Goal: Task Accomplishment & Management: Complete application form

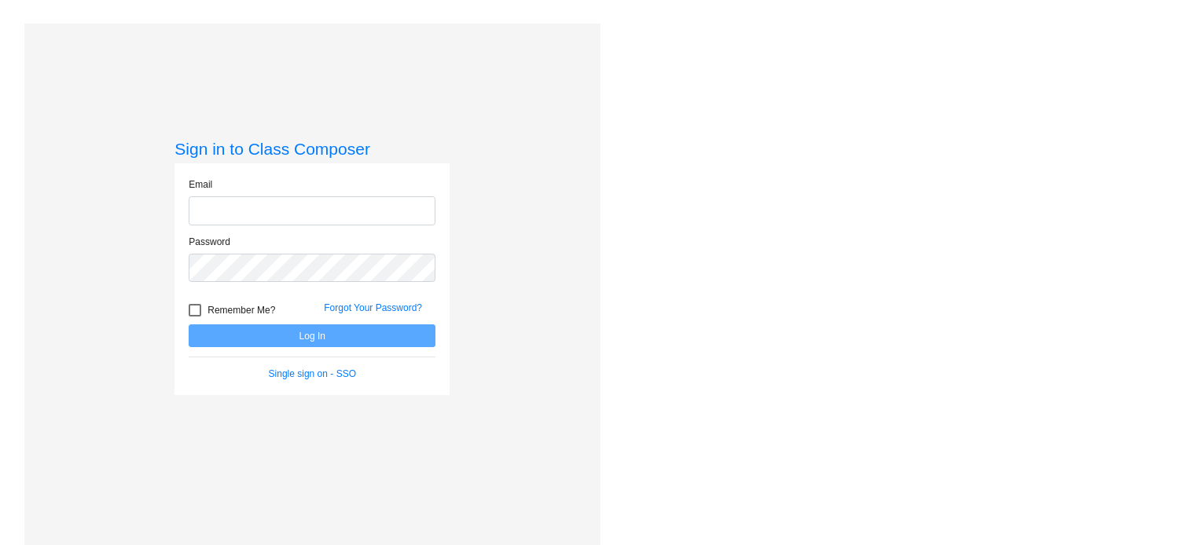
type input "[EMAIL_ADDRESS][DOMAIN_NAME]"
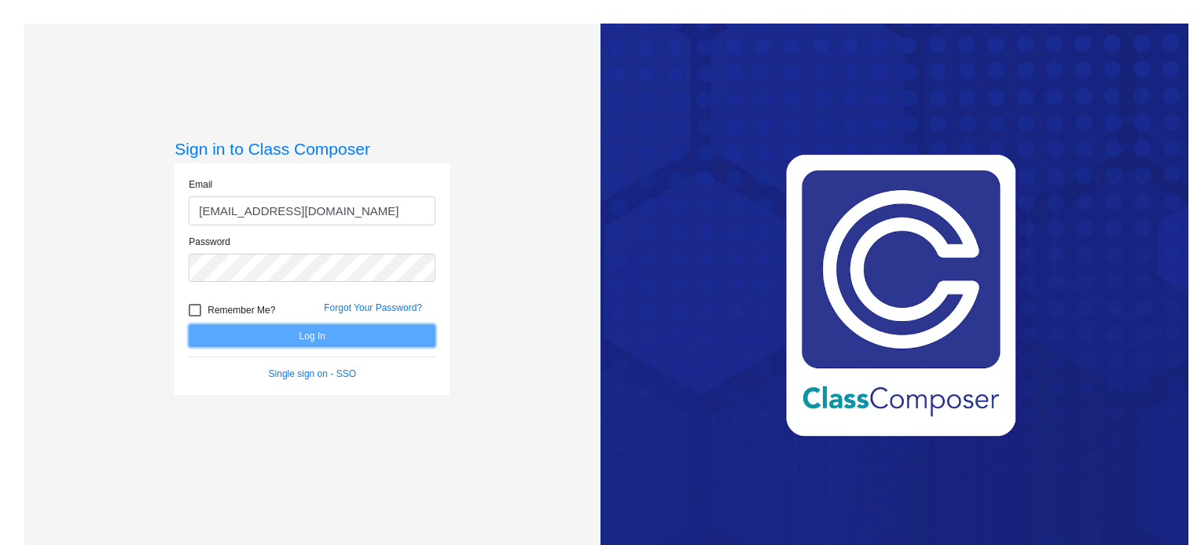
click at [398, 332] on button "Log In" at bounding box center [312, 336] width 247 height 23
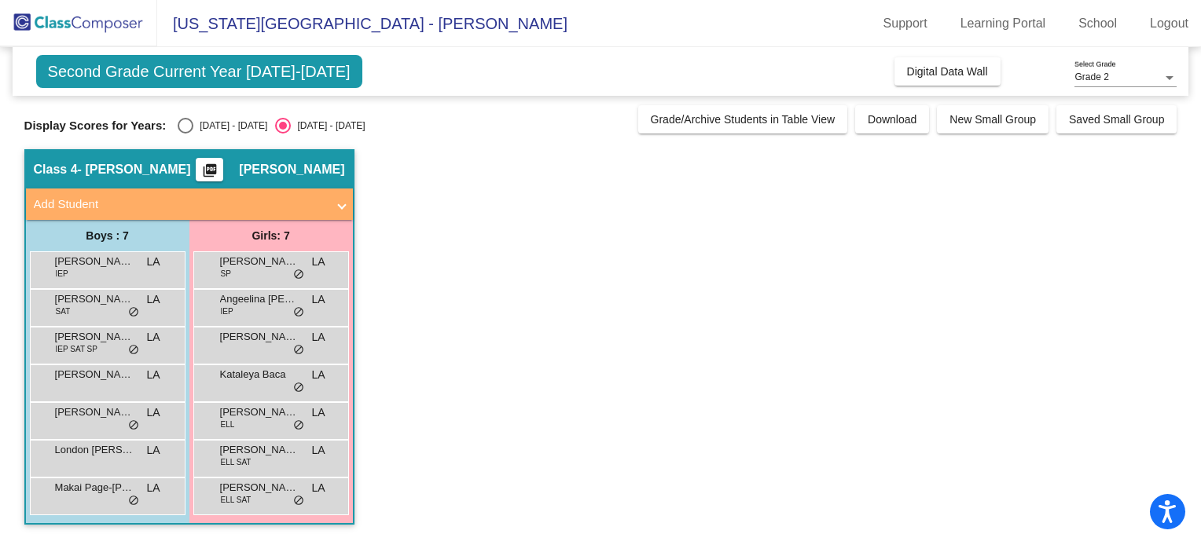
click at [257, 260] on span "[PERSON_NAME]" at bounding box center [259, 262] width 79 height 16
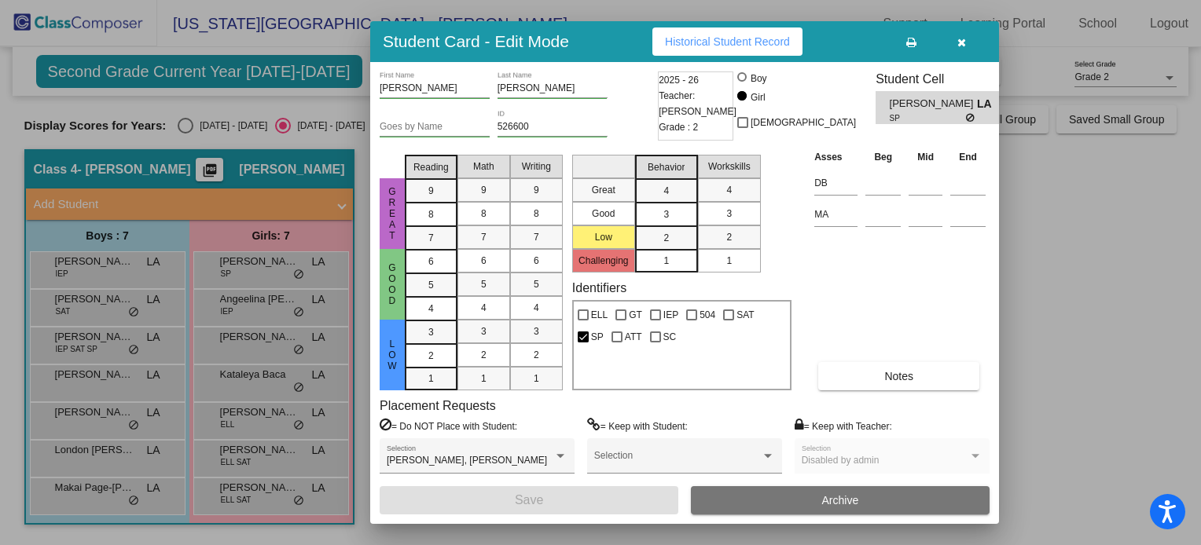
click at [428, 236] on span "7" at bounding box center [431, 238] width 6 height 14
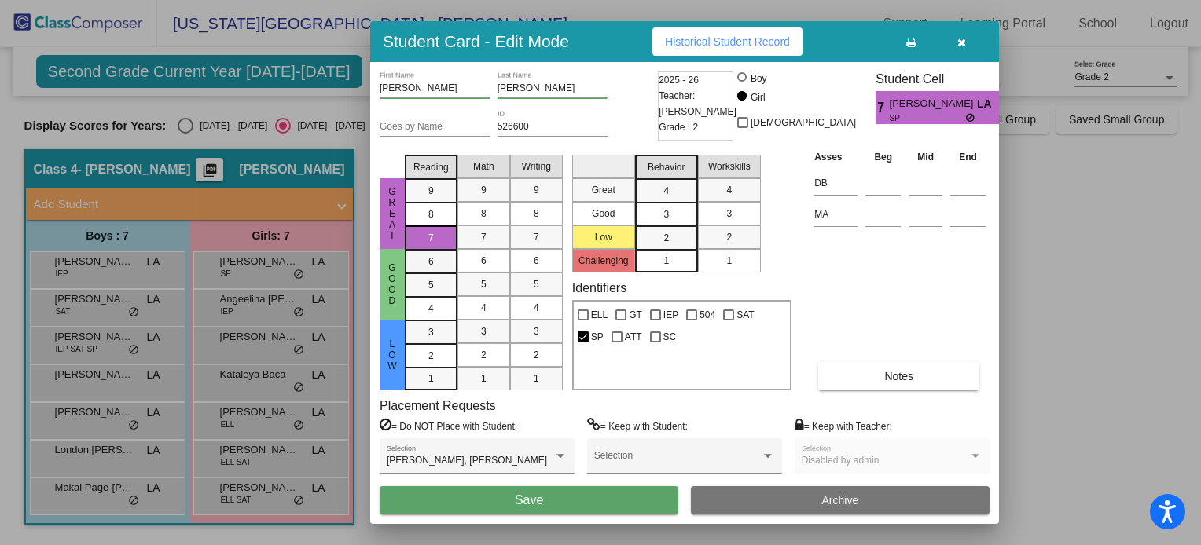
click at [431, 259] on span "6" at bounding box center [431, 262] width 6 height 14
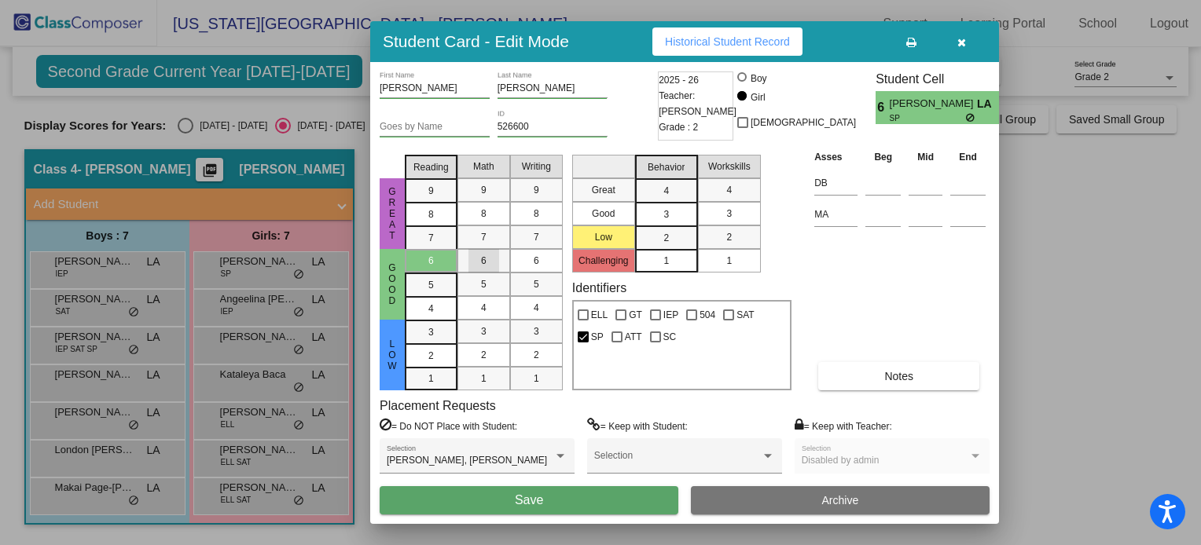
click at [479, 258] on div "6" at bounding box center [483, 261] width 31 height 24
click at [498, 259] on div "6" at bounding box center [483, 261] width 31 height 24
click at [542, 284] on div "5" at bounding box center [536, 285] width 31 height 24
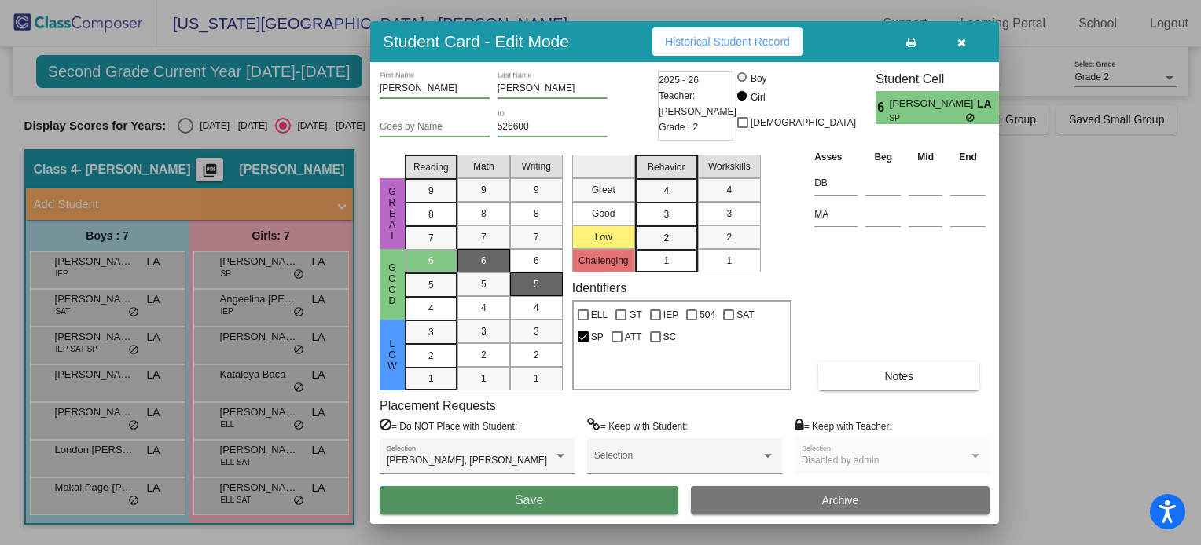
click at [577, 494] on button "Save" at bounding box center [529, 500] width 299 height 28
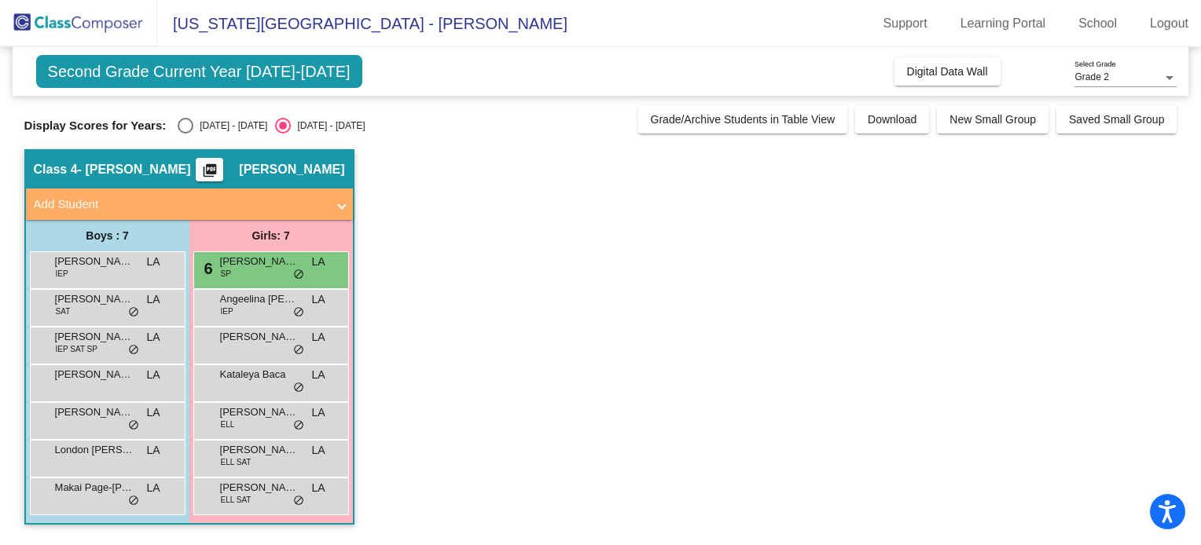
click at [248, 306] on span "Angeelina [PERSON_NAME]" at bounding box center [259, 300] width 79 height 16
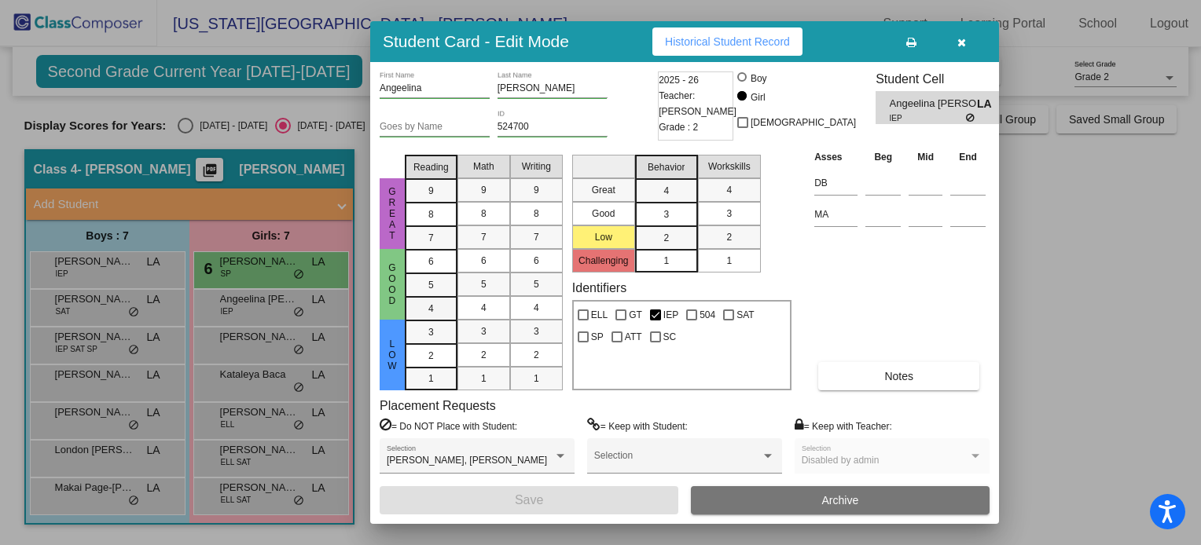
click at [420, 310] on div "4" at bounding box center [431, 309] width 31 height 24
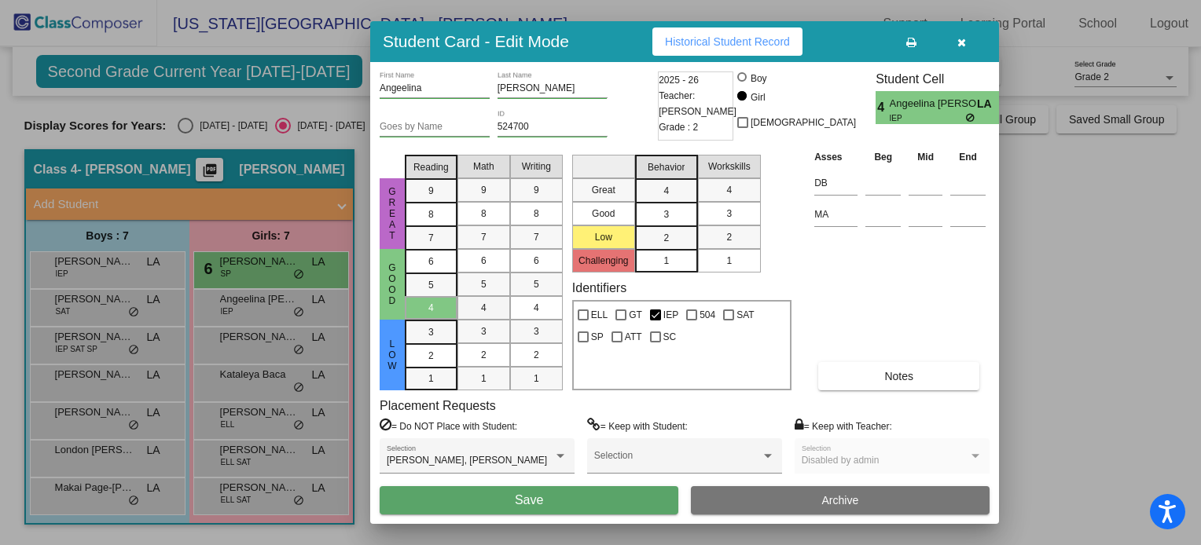
click at [481, 312] on span "4" at bounding box center [484, 308] width 6 height 14
click at [544, 305] on div "4" at bounding box center [536, 308] width 31 height 24
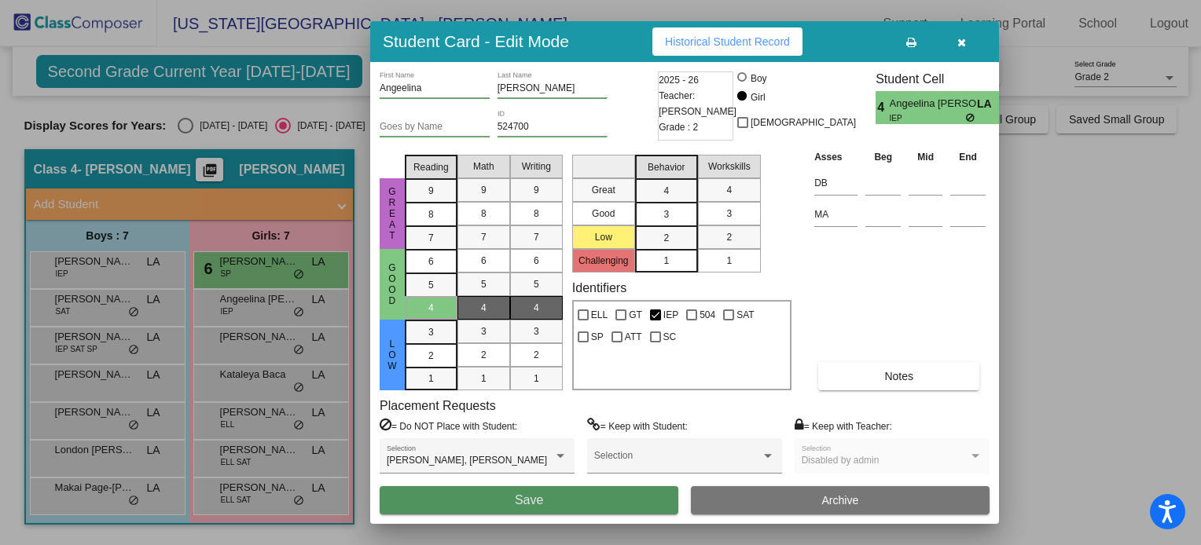
click at [563, 493] on button "Save" at bounding box center [529, 500] width 299 height 28
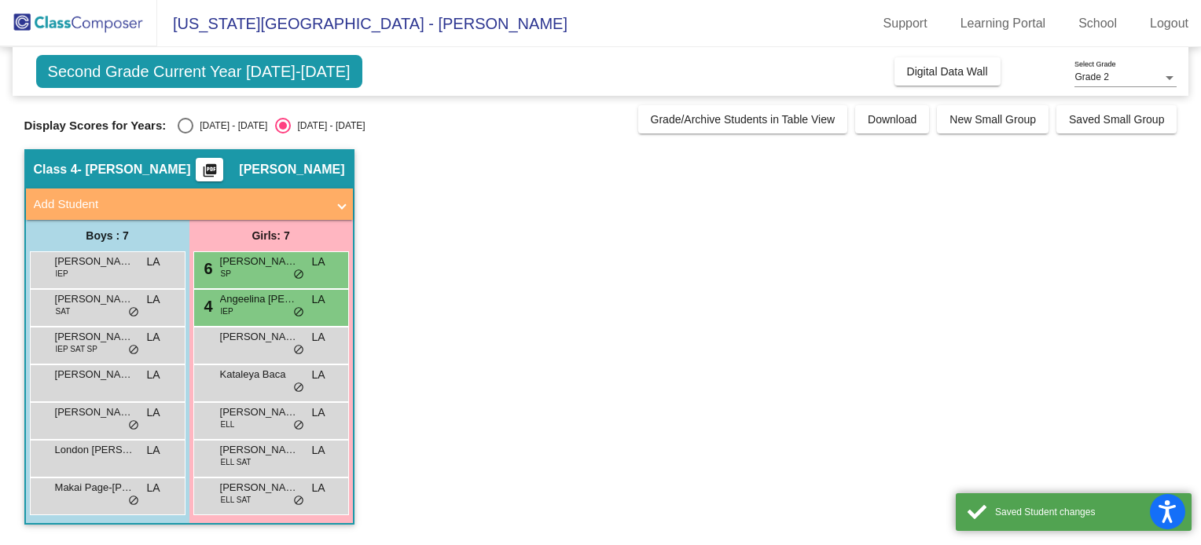
click at [261, 339] on span "[PERSON_NAME]" at bounding box center [259, 337] width 79 height 16
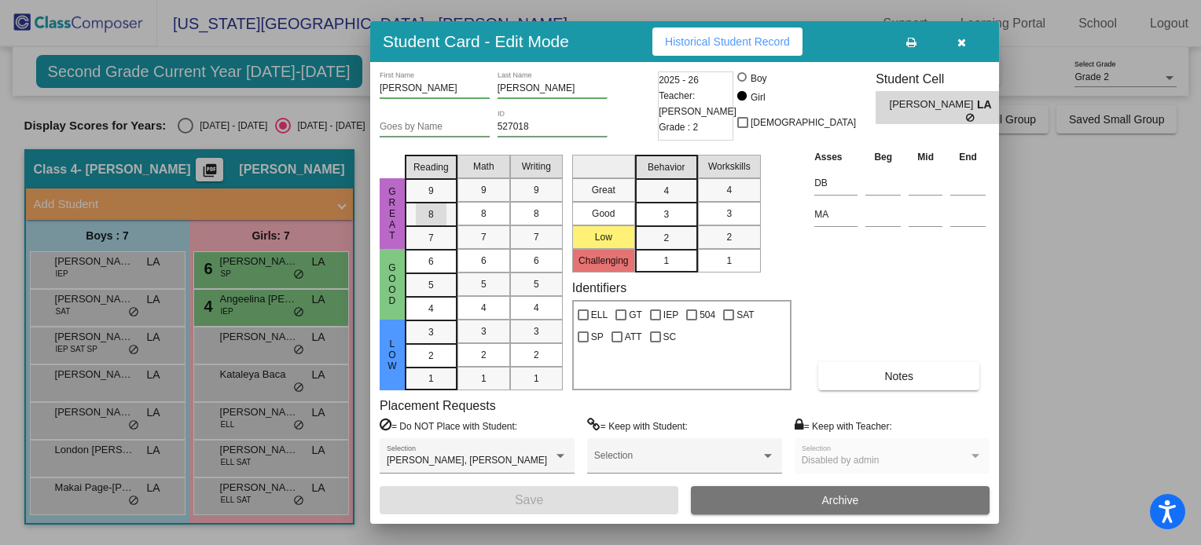
click at [425, 211] on div "8" at bounding box center [431, 215] width 31 height 24
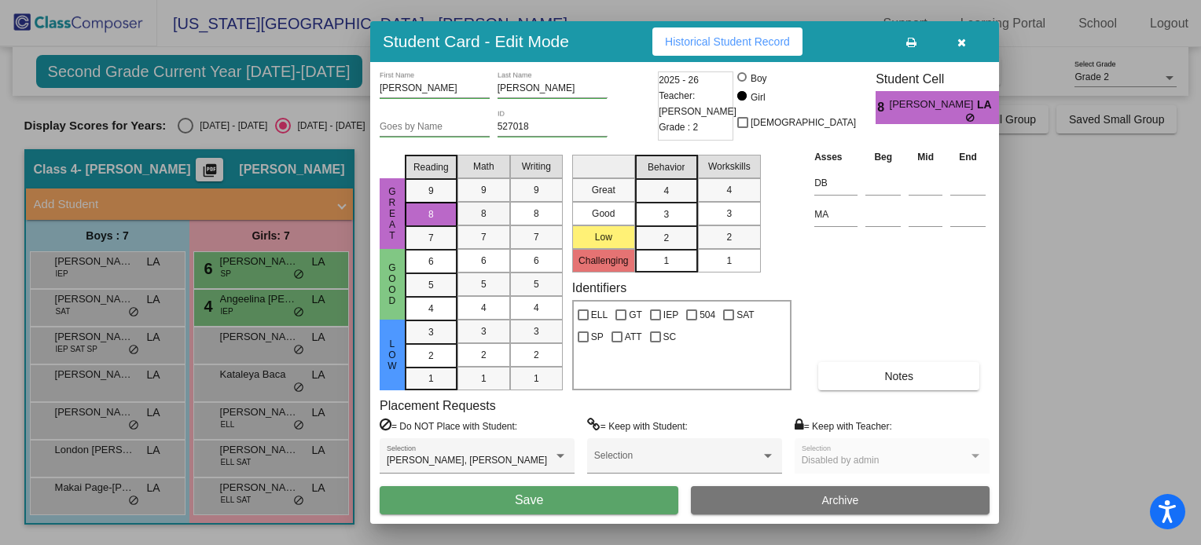
click at [468, 215] on div "8" at bounding box center [483, 214] width 31 height 24
click at [516, 213] on mat-list-option "8" at bounding box center [536, 214] width 53 height 24
click at [490, 244] on div "7" at bounding box center [483, 238] width 31 height 24
click at [538, 505] on span "Save" at bounding box center [529, 500] width 28 height 13
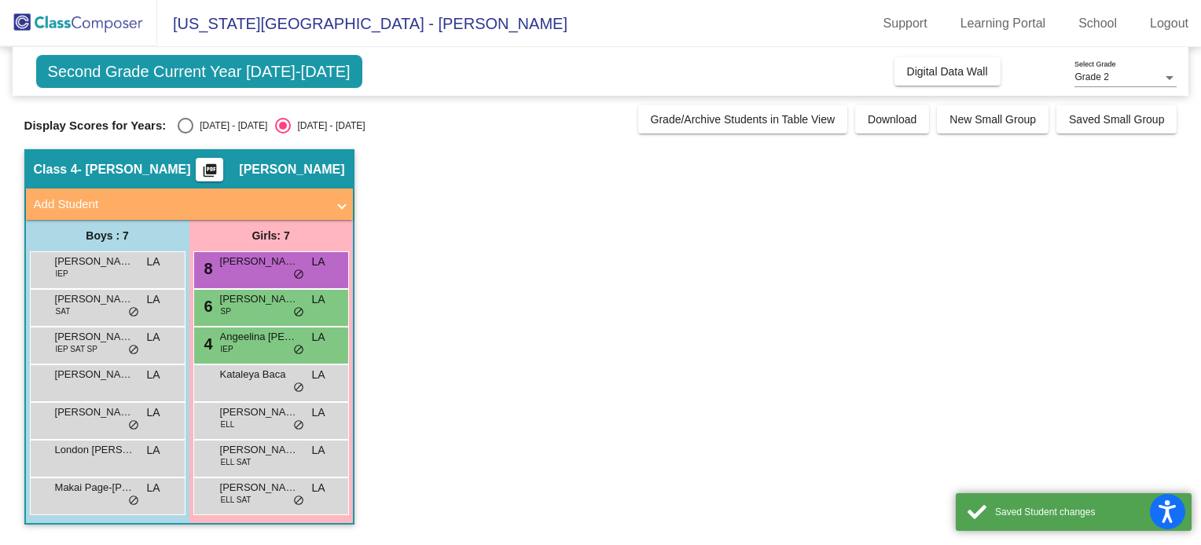
click at [261, 384] on div "Kataleya Baca LA lock do_not_disturb_alt" at bounding box center [271, 381] width 150 height 32
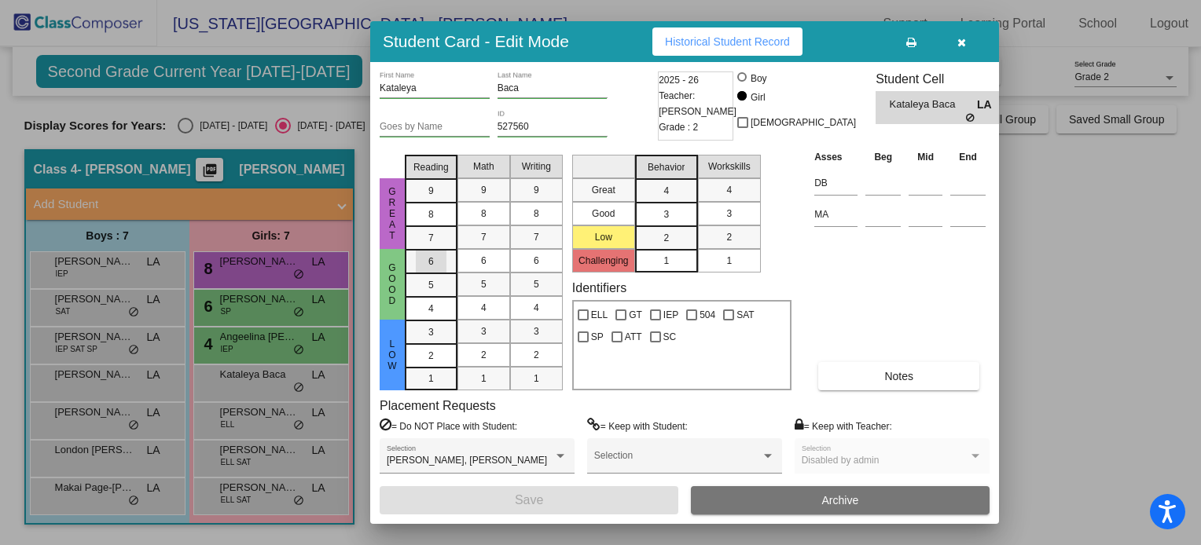
click at [428, 257] on div "6" at bounding box center [431, 262] width 31 height 24
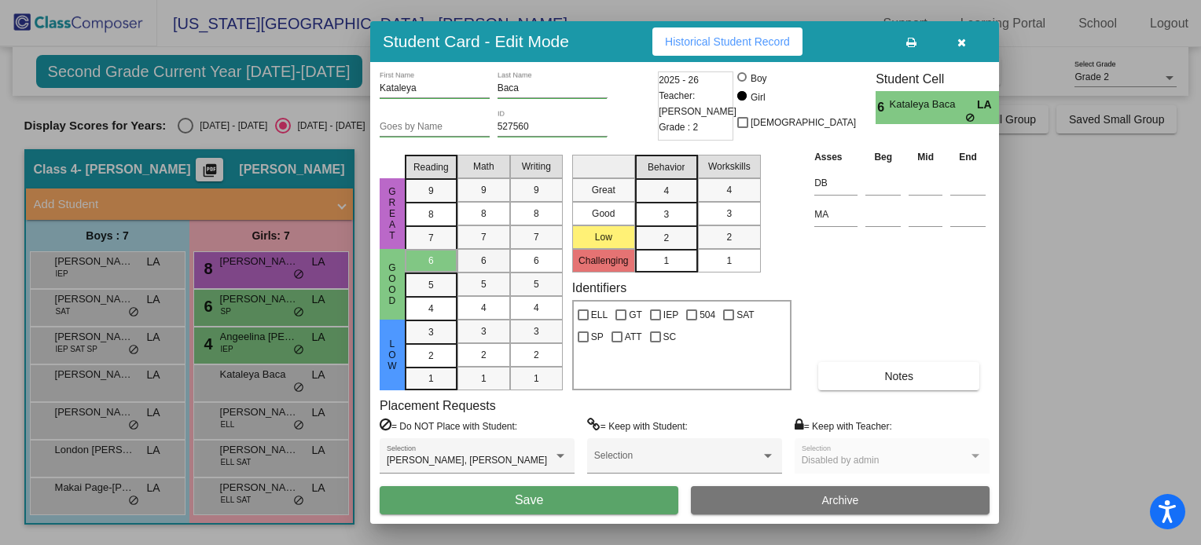
click at [465, 256] on mat-list-option "6" at bounding box center [483, 261] width 53 height 24
click at [536, 260] on span "6" at bounding box center [537, 261] width 6 height 14
click at [496, 505] on button "Save" at bounding box center [529, 500] width 299 height 28
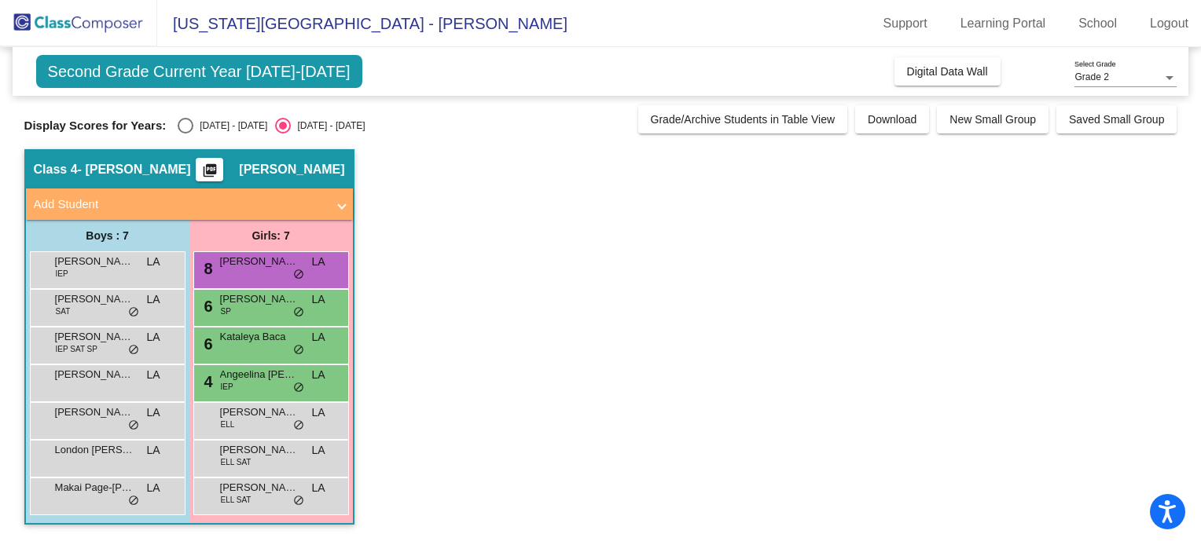
drag, startPoint x: 281, startPoint y: 415, endPoint x: 258, endPoint y: 449, distance: 41.2
click at [258, 449] on span "[PERSON_NAME]" at bounding box center [259, 450] width 79 height 16
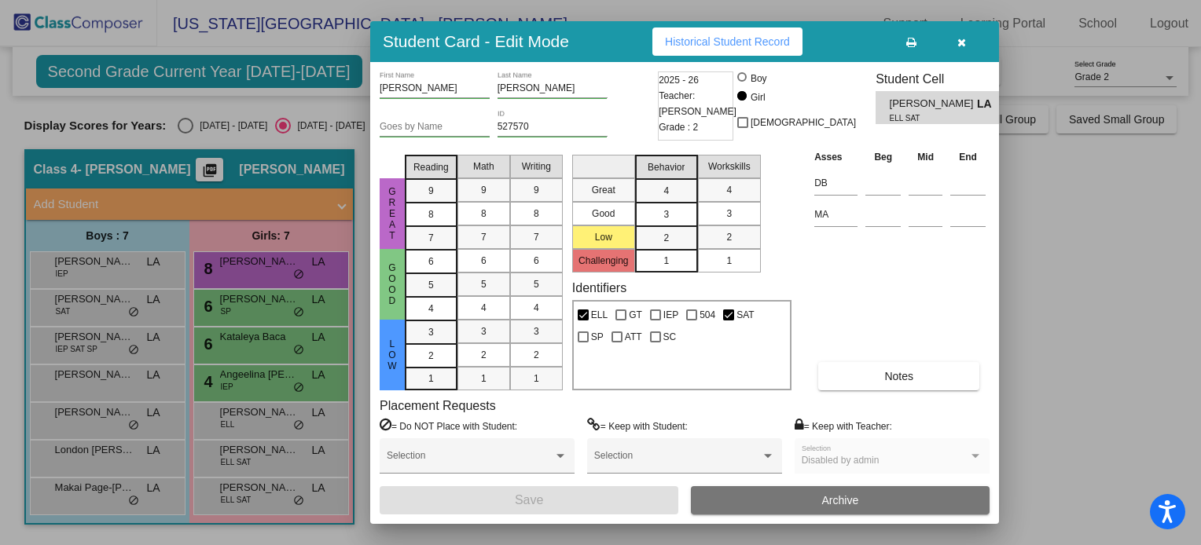
click at [429, 328] on span "3" at bounding box center [431, 332] width 6 height 14
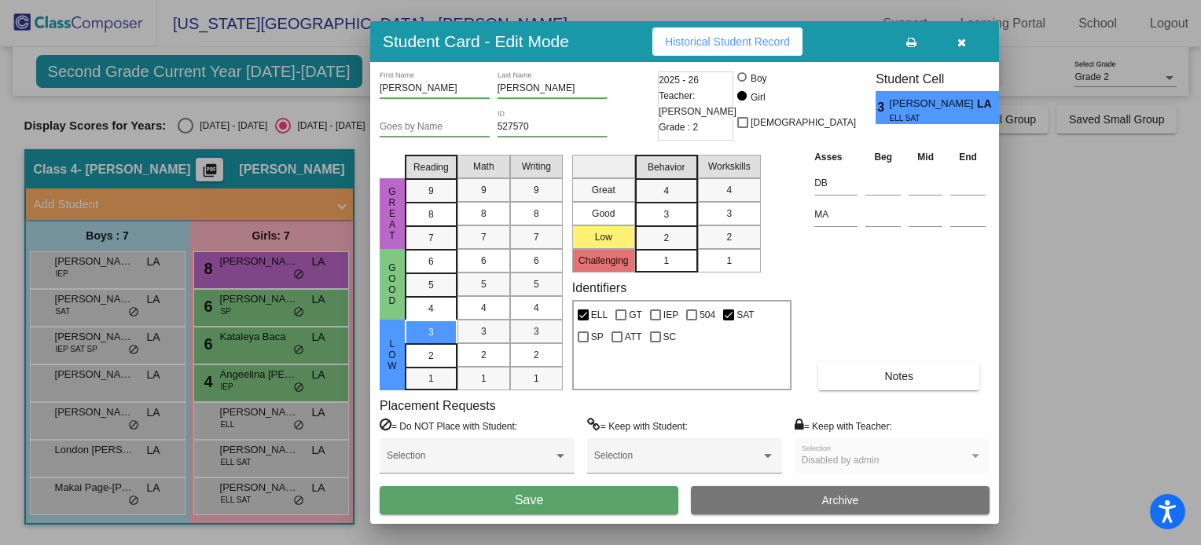
click at [475, 327] on div "3" at bounding box center [483, 332] width 31 height 24
click at [511, 327] on mat-list-option "3" at bounding box center [536, 332] width 53 height 24
click at [484, 302] on span "4" at bounding box center [484, 308] width 6 height 14
click at [469, 505] on button "Save" at bounding box center [529, 500] width 299 height 28
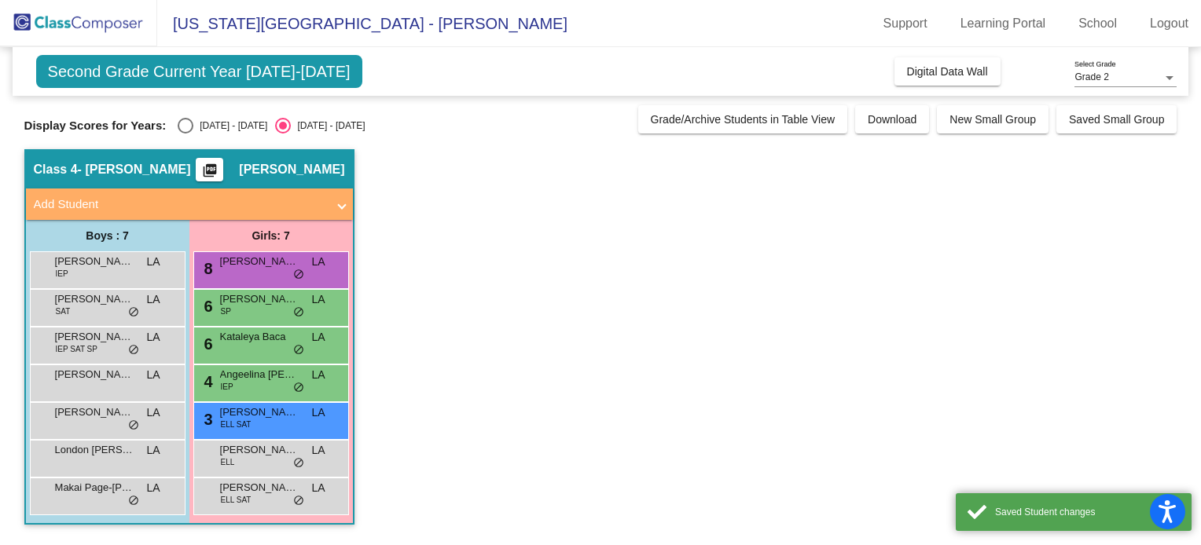
click at [255, 461] on div "[PERSON_NAME] ELL LA lock do_not_disturb_alt" at bounding box center [271, 457] width 150 height 32
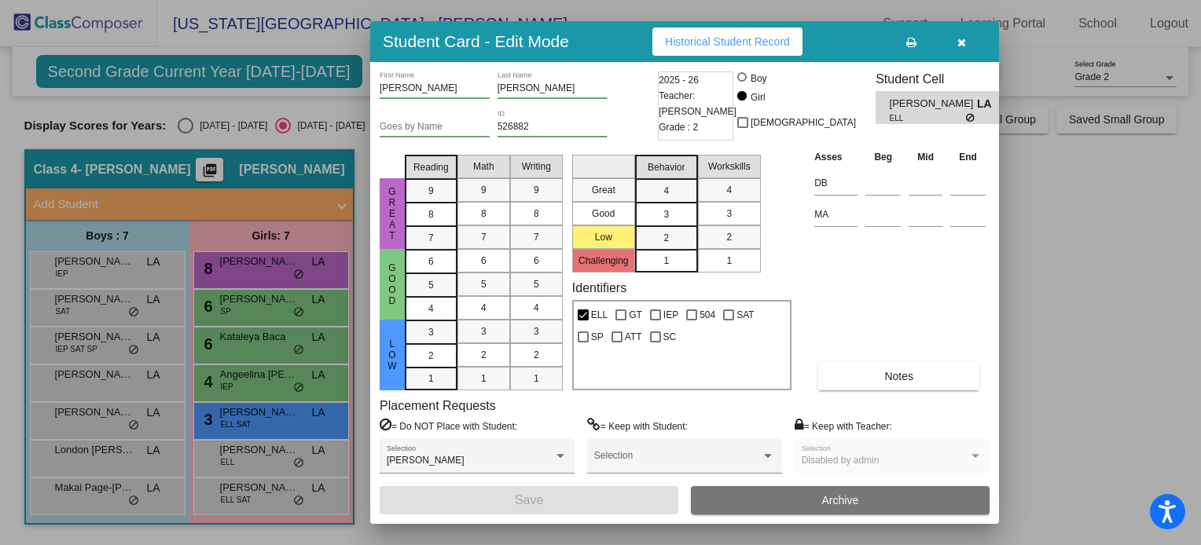
click at [234, 490] on div at bounding box center [600, 272] width 1201 height 545
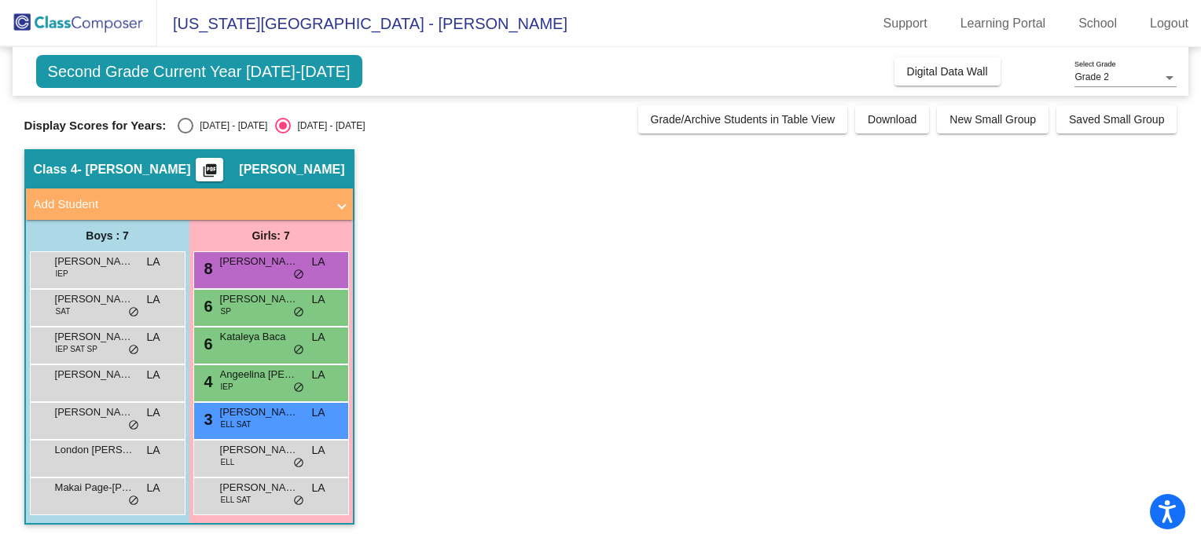
click at [234, 490] on span "[PERSON_NAME]" at bounding box center [259, 488] width 79 height 16
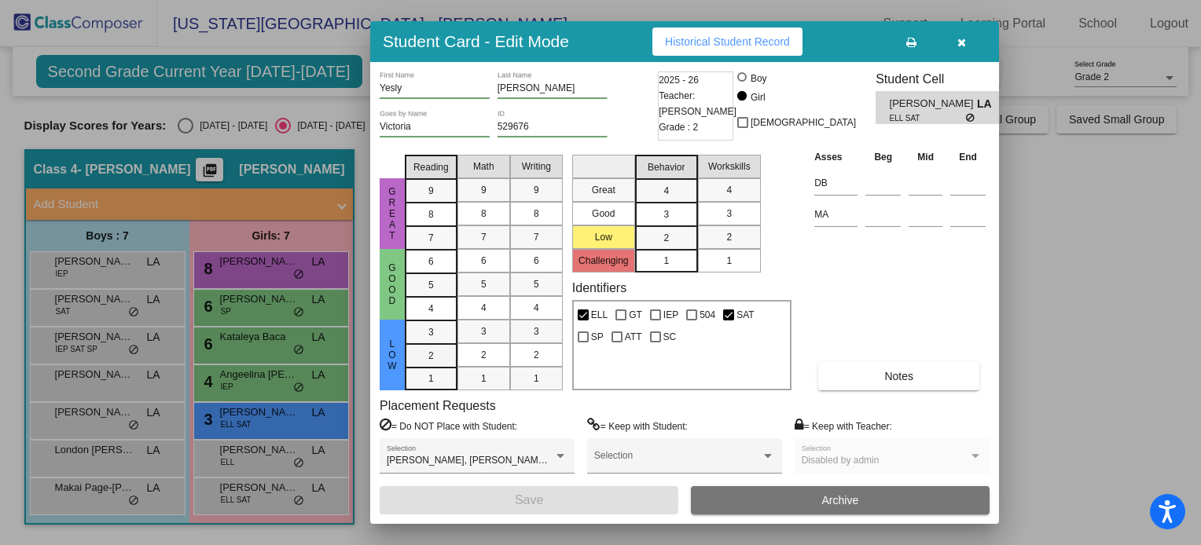
click at [434, 351] on div "2" at bounding box center [431, 356] width 31 height 24
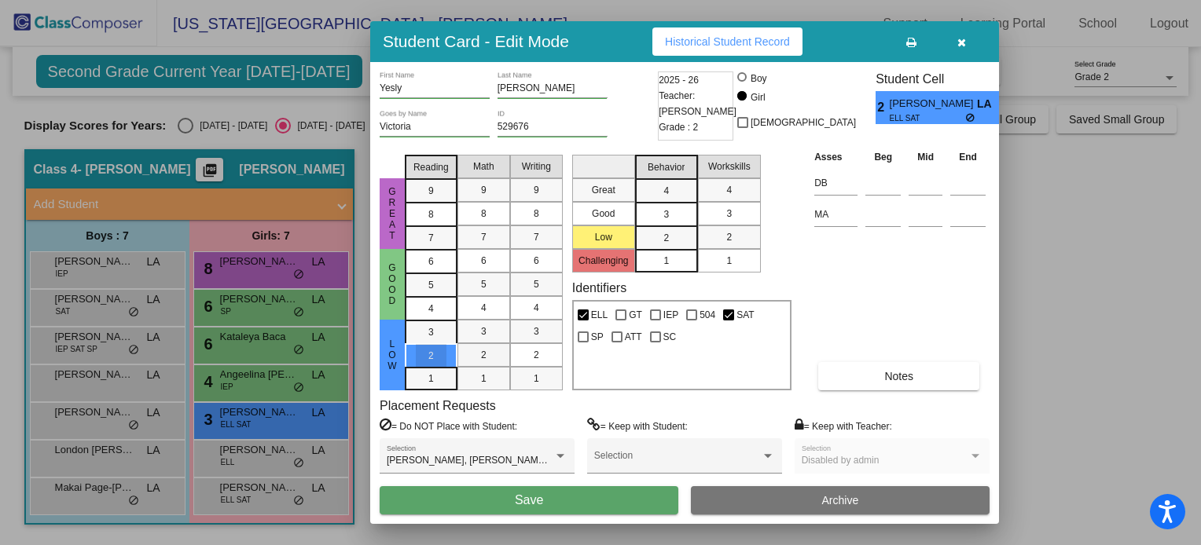
click at [490, 348] on div "2" at bounding box center [483, 355] width 31 height 24
click at [537, 348] on span "2" at bounding box center [537, 355] width 6 height 14
click at [437, 486] on button "Save" at bounding box center [529, 500] width 299 height 28
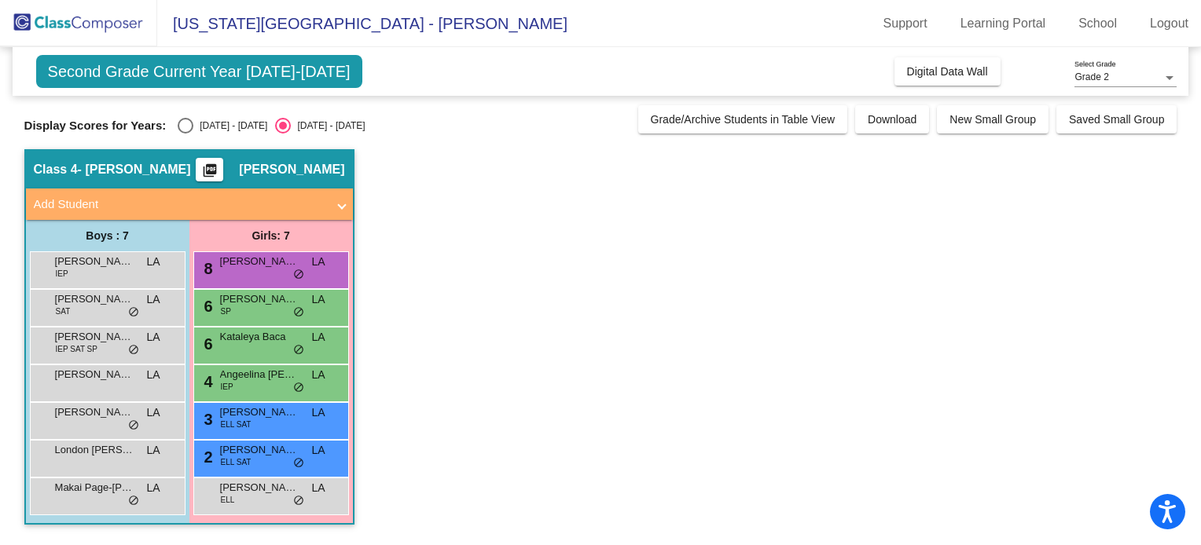
click at [263, 457] on div "2 [PERSON_NAME] ELL SAT LA lock do_not_disturb_alt" at bounding box center [271, 457] width 150 height 32
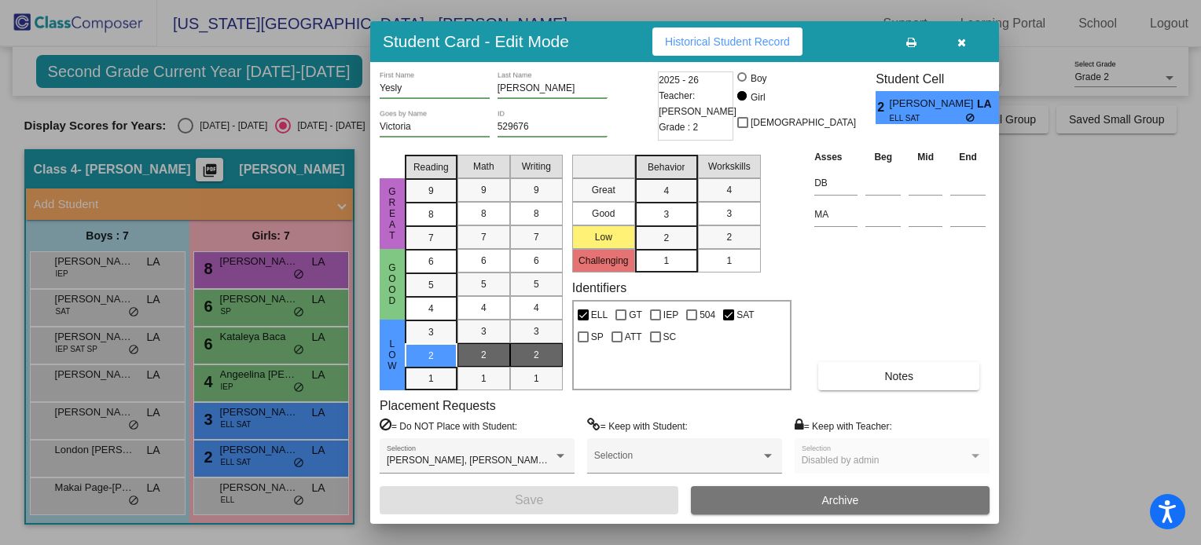
click at [575, 462] on div "= Do NOT Place with Student: [PERSON_NAME], [PERSON_NAME] [PERSON_NAME] Selecti…" at bounding box center [685, 452] width 610 height 68
click at [570, 459] on div "[PERSON_NAME], [PERSON_NAME] [PERSON_NAME] Selection" at bounding box center [477, 456] width 195 height 35
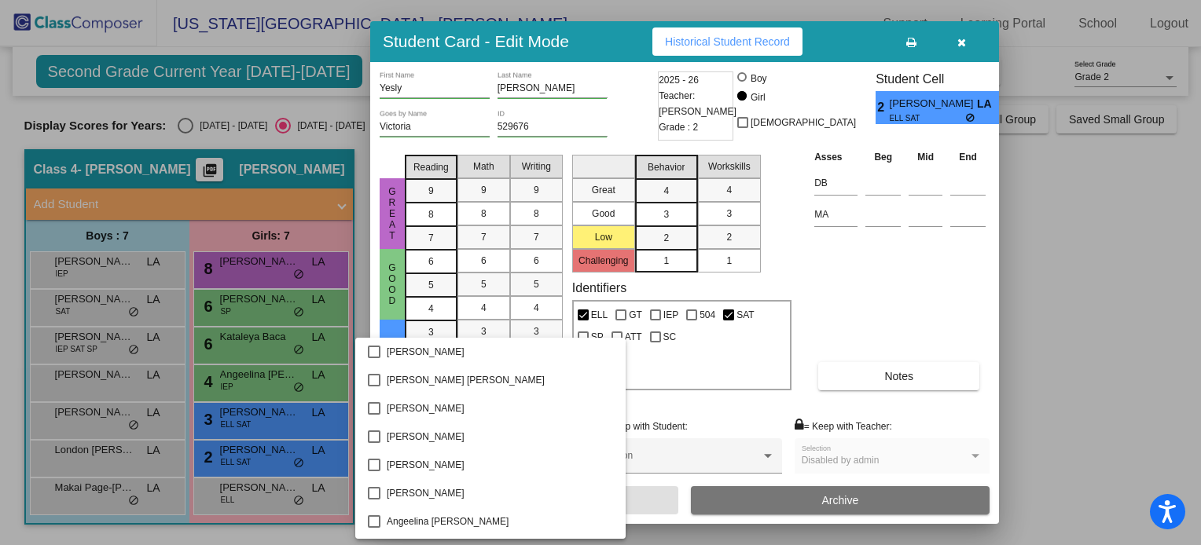
scroll to position [739, 0]
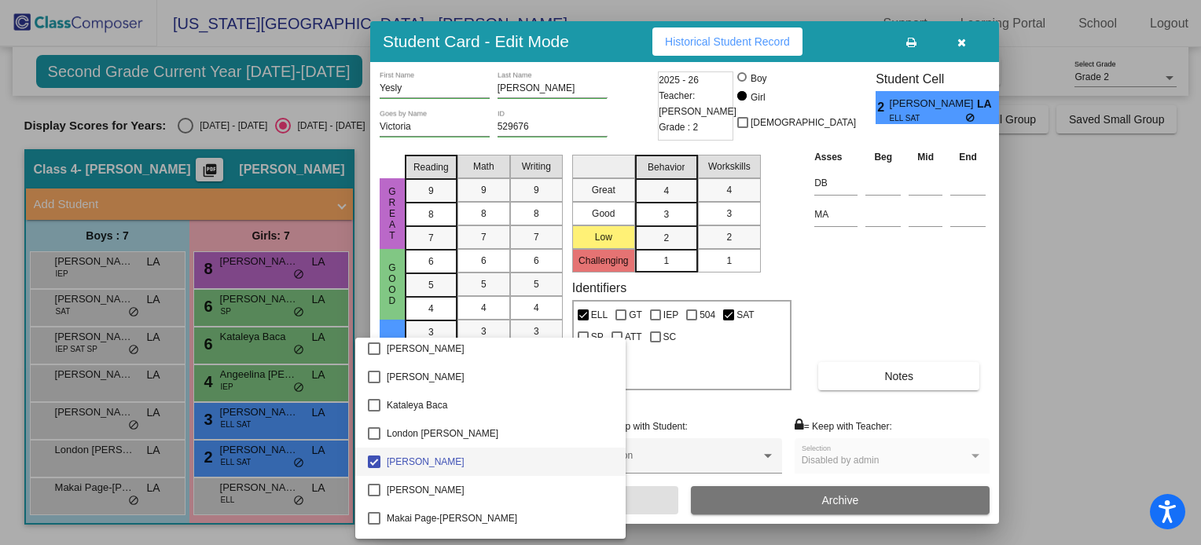
click at [735, 420] on div at bounding box center [600, 272] width 1201 height 545
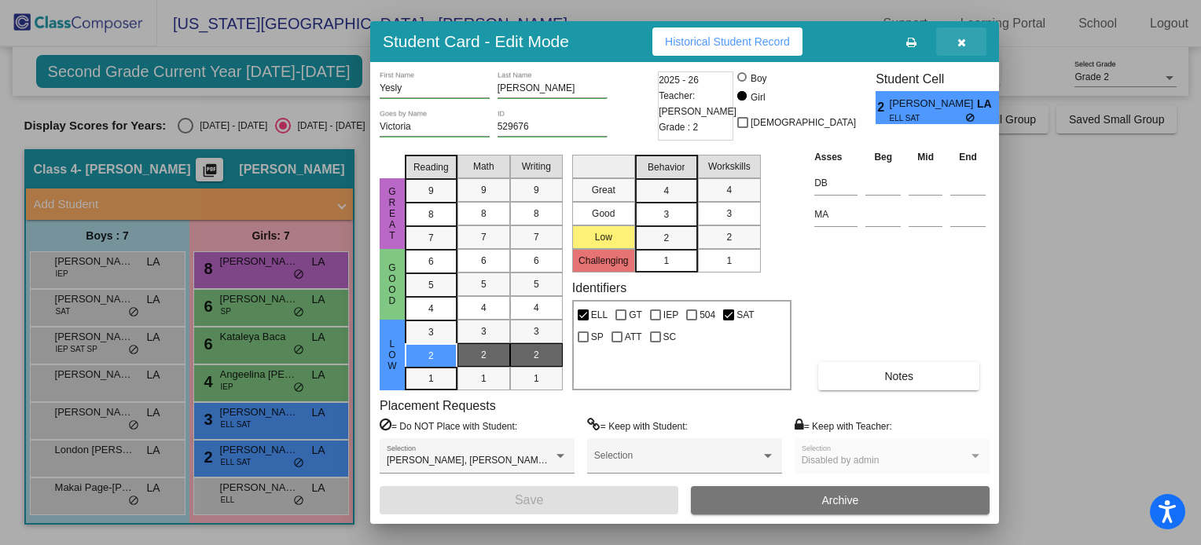
click at [961, 50] on button "button" at bounding box center [961, 42] width 50 height 28
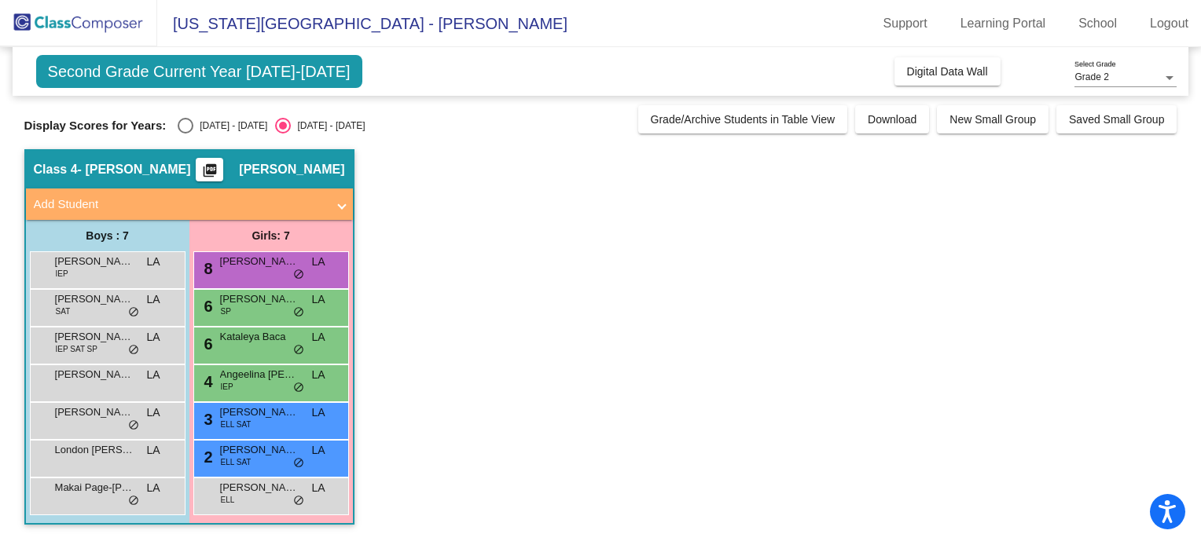
click at [97, 494] on span "Makai Page-[PERSON_NAME]" at bounding box center [94, 488] width 79 height 16
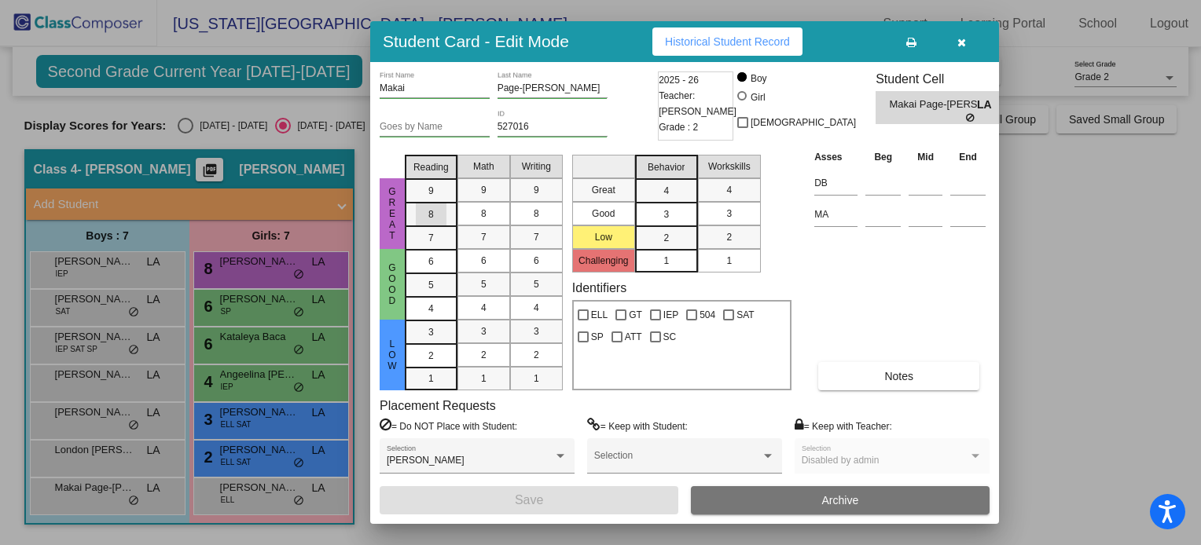
click at [437, 222] on div "8" at bounding box center [431, 215] width 31 height 24
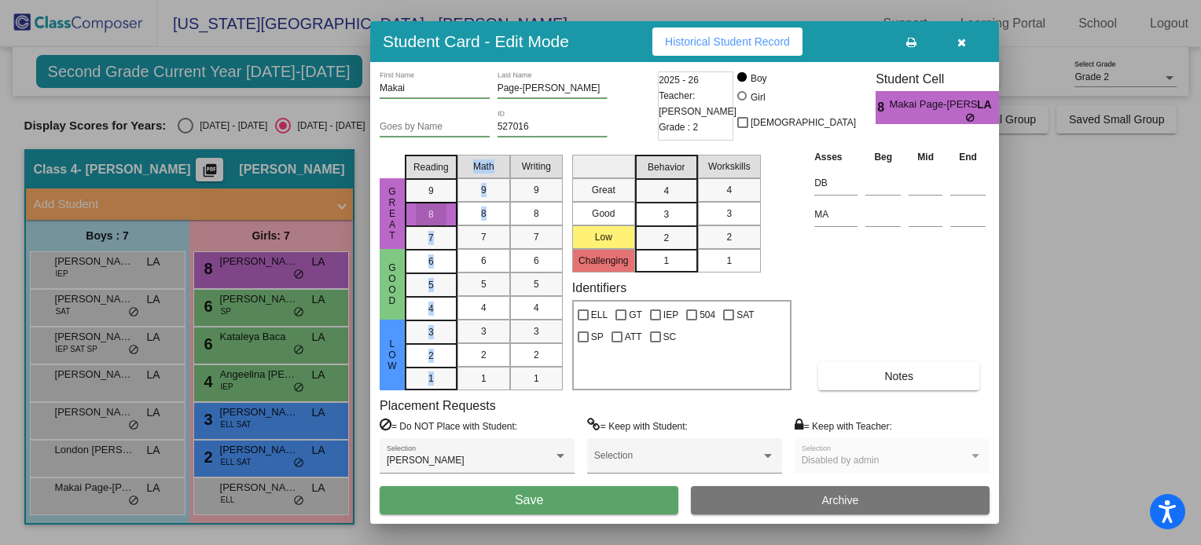
drag, startPoint x: 437, startPoint y: 222, endPoint x: 486, endPoint y: 216, distance: 49.9
click at [486, 216] on div "Reading 9 8 7 6 5 4 3 2 1 Math 9 8 7 6 5 4 3 2 1 Writing 9 8 7 6 5 4 3 2 1" at bounding box center [484, 270] width 158 height 242
click at [486, 216] on div "8" at bounding box center [483, 214] width 31 height 24
click at [539, 213] on div "8" at bounding box center [536, 214] width 31 height 24
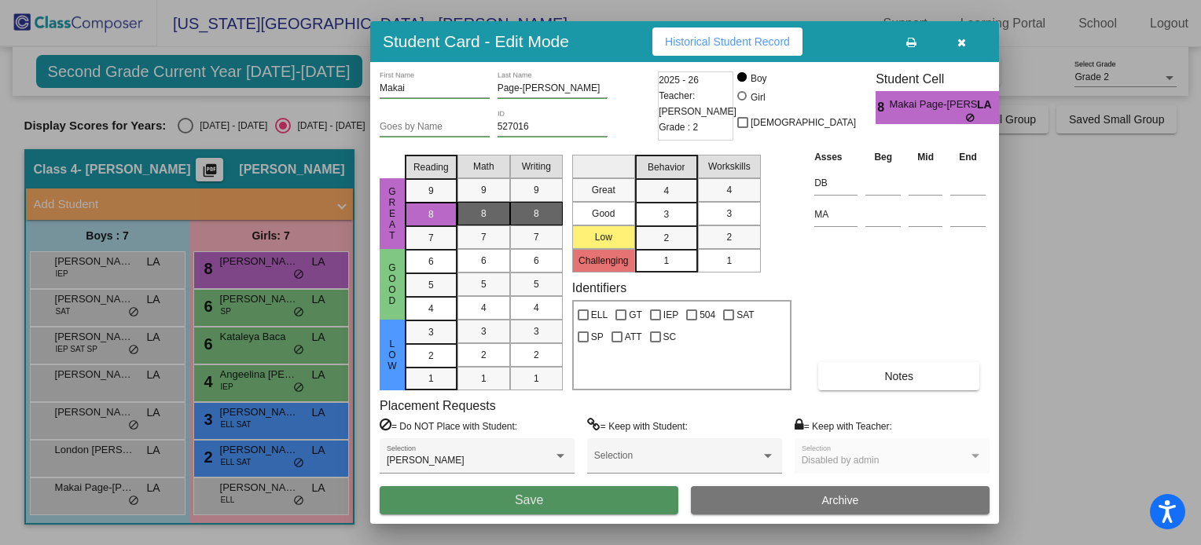
click at [505, 497] on button "Save" at bounding box center [529, 500] width 299 height 28
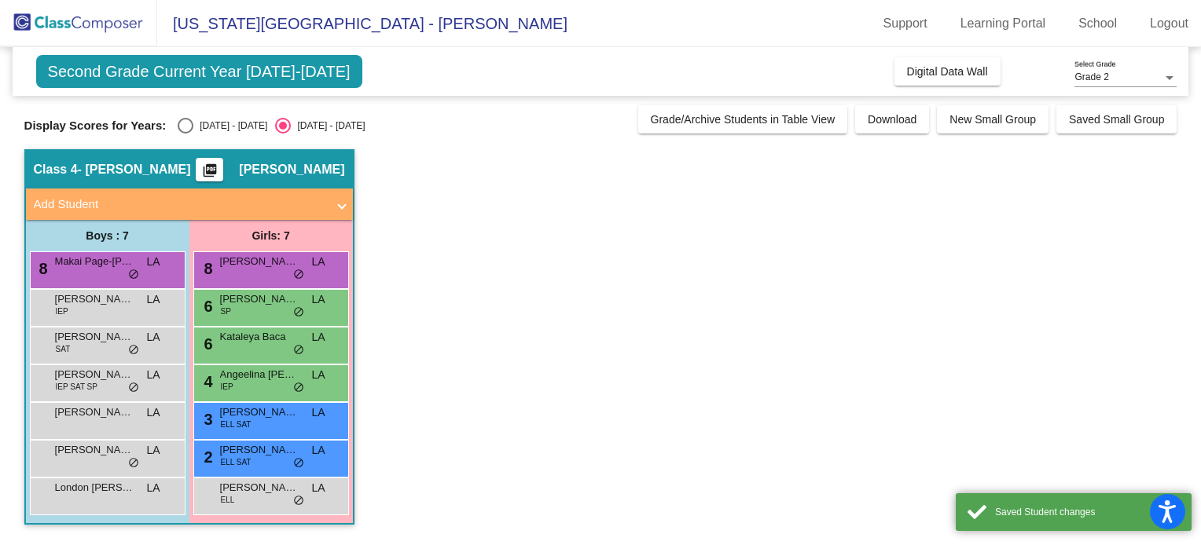
click at [81, 309] on div "[PERSON_NAME] IEP LA lock do_not_disturb_alt" at bounding box center [106, 306] width 150 height 32
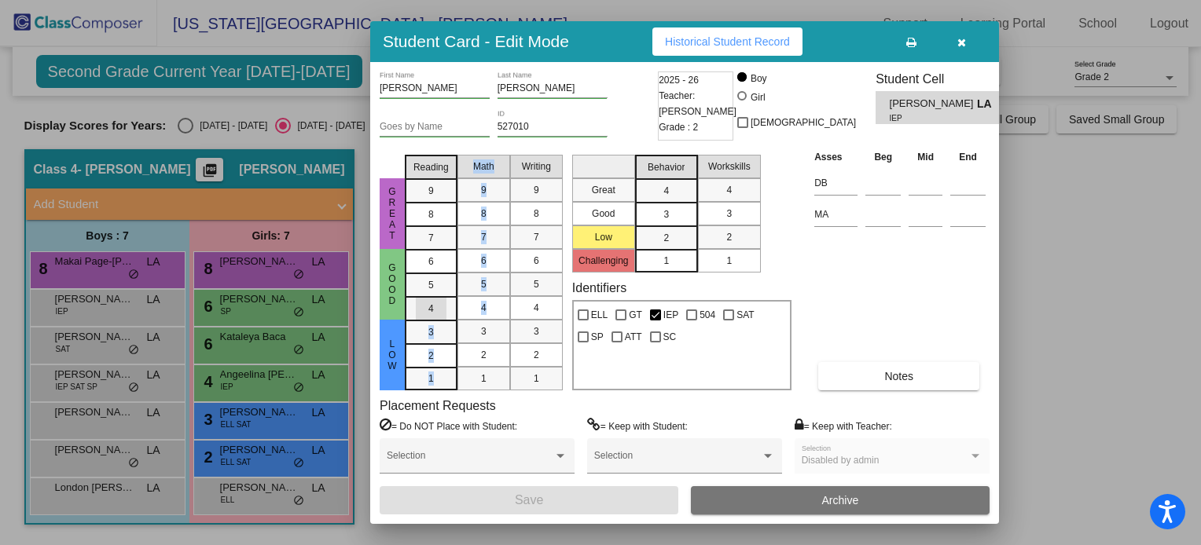
drag, startPoint x: 433, startPoint y: 307, endPoint x: 487, endPoint y: 316, distance: 54.9
click at [487, 316] on div "Reading 9 8 7 6 5 4 3 2 1 Math 9 8 7 6 5 4 3 2 1 Writing 9 8 7 6 5 4 3 2 1" at bounding box center [484, 270] width 158 height 242
click at [487, 316] on div "4" at bounding box center [483, 308] width 31 height 24
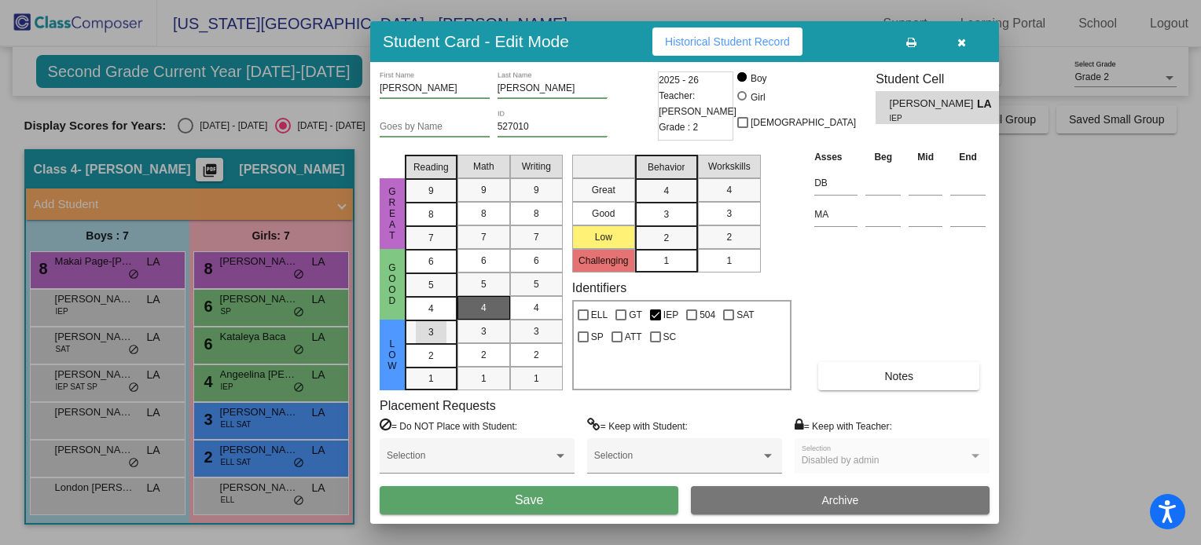
click at [431, 312] on mat-selection-list "Reading 9 8 7 6 5 4 3 2 1" at bounding box center [431, 270] width 53 height 242
click at [431, 312] on span "4" at bounding box center [431, 309] width 6 height 14
click at [431, 327] on span "3" at bounding box center [431, 332] width 6 height 14
click at [522, 313] on div "4" at bounding box center [536, 308] width 31 height 24
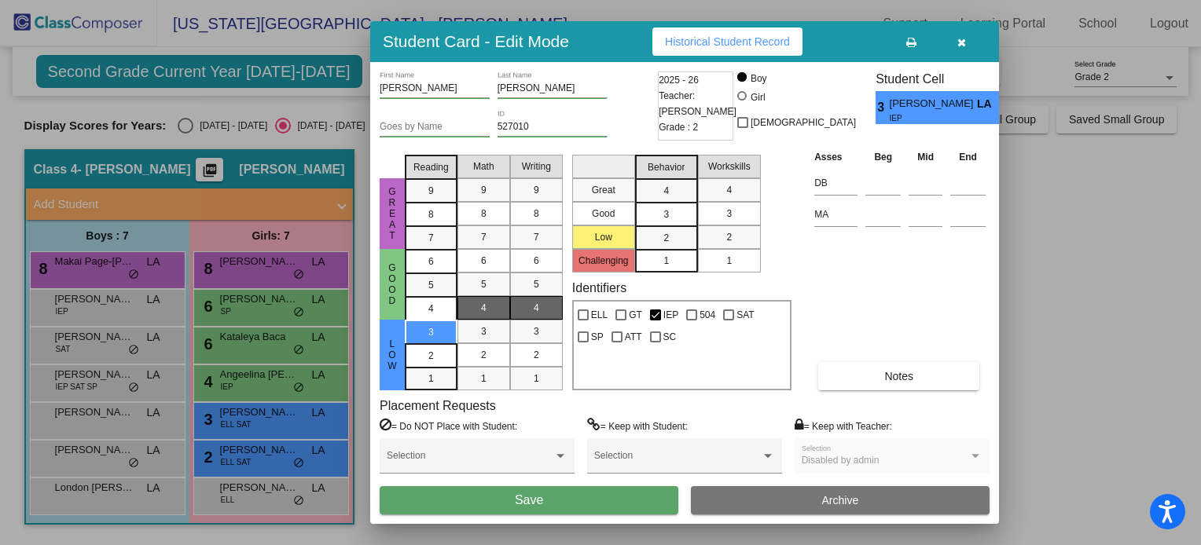
click at [424, 499] on button "Save" at bounding box center [529, 500] width 299 height 28
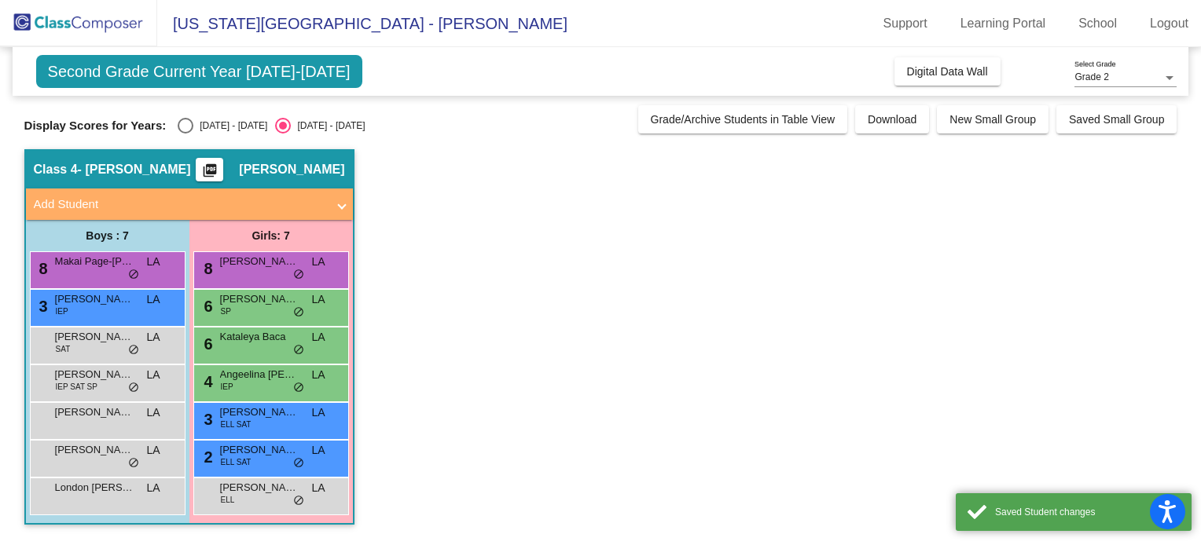
click at [87, 342] on span "[PERSON_NAME]" at bounding box center [94, 337] width 79 height 16
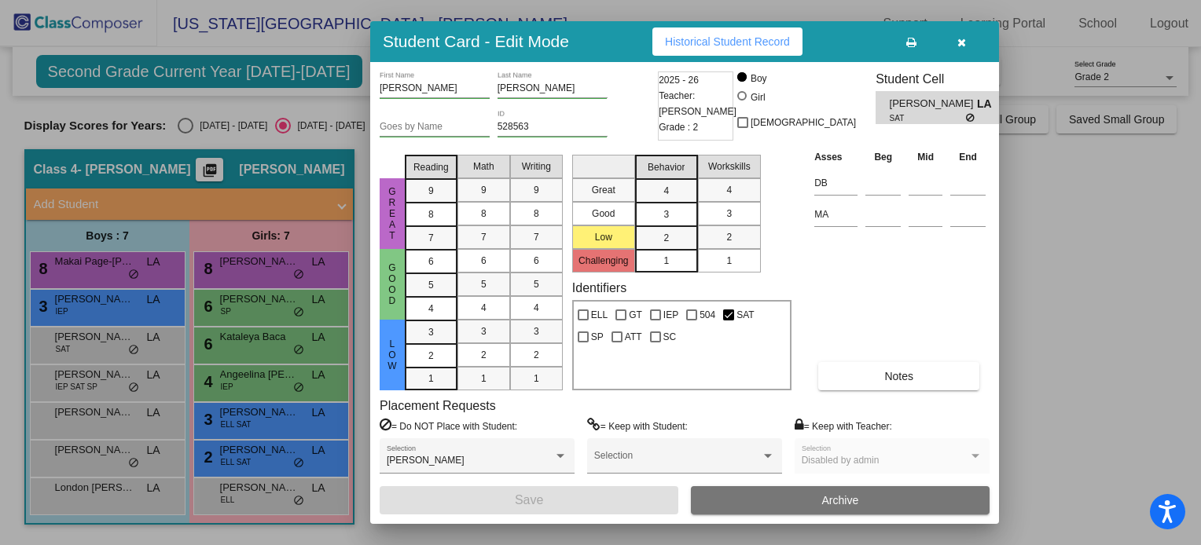
click at [429, 332] on span "3" at bounding box center [431, 332] width 6 height 14
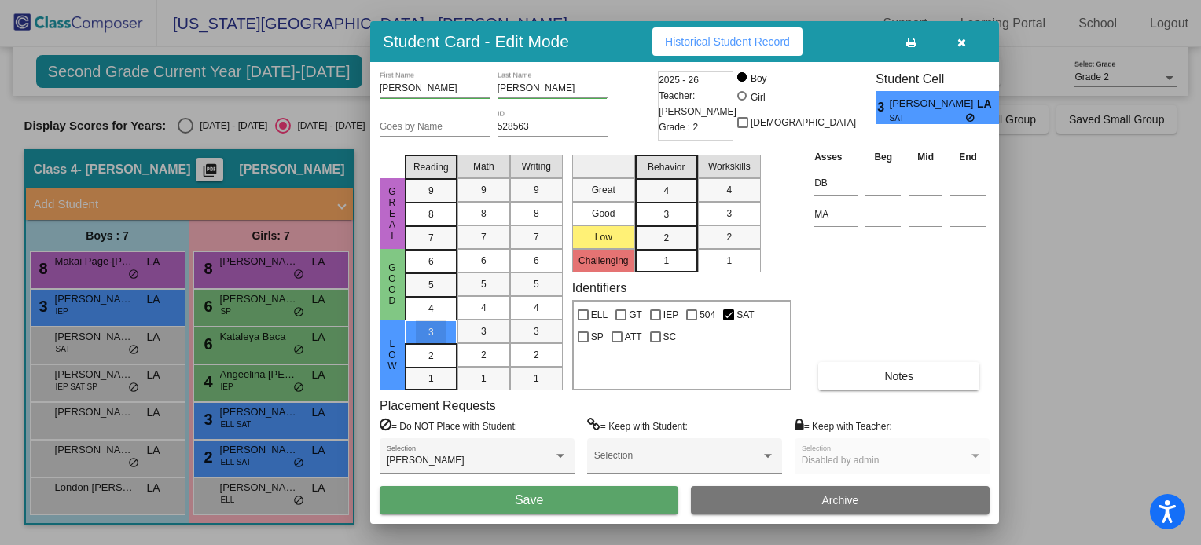
click at [481, 337] on span "3" at bounding box center [484, 332] width 6 height 14
click at [522, 330] on div "3" at bounding box center [536, 332] width 31 height 24
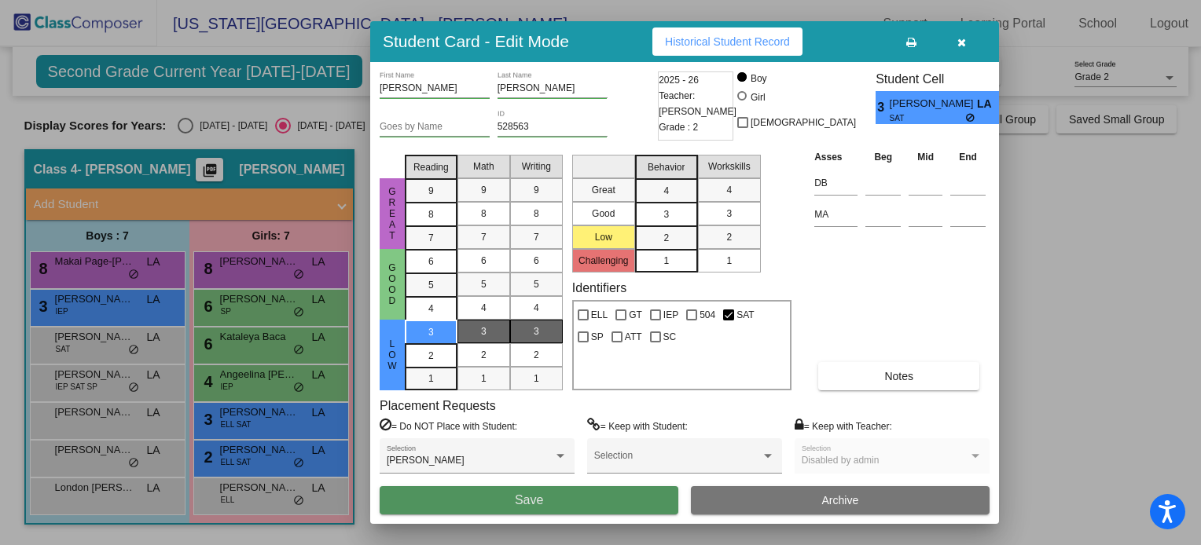
click at [450, 486] on button "Save" at bounding box center [529, 500] width 299 height 28
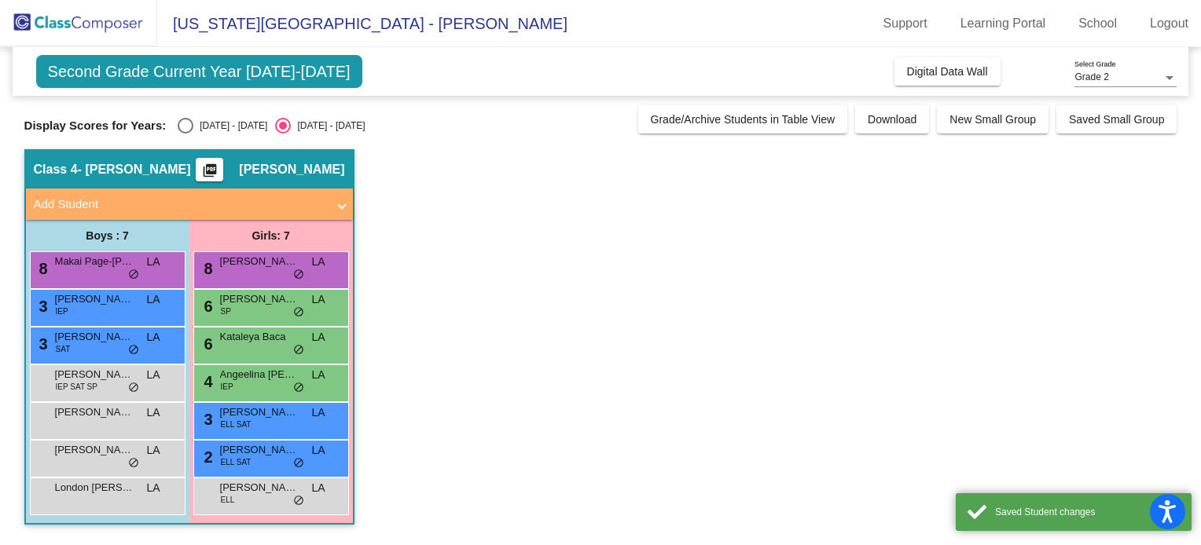
click at [85, 389] on span "IEP SAT SP" at bounding box center [77, 387] width 42 height 12
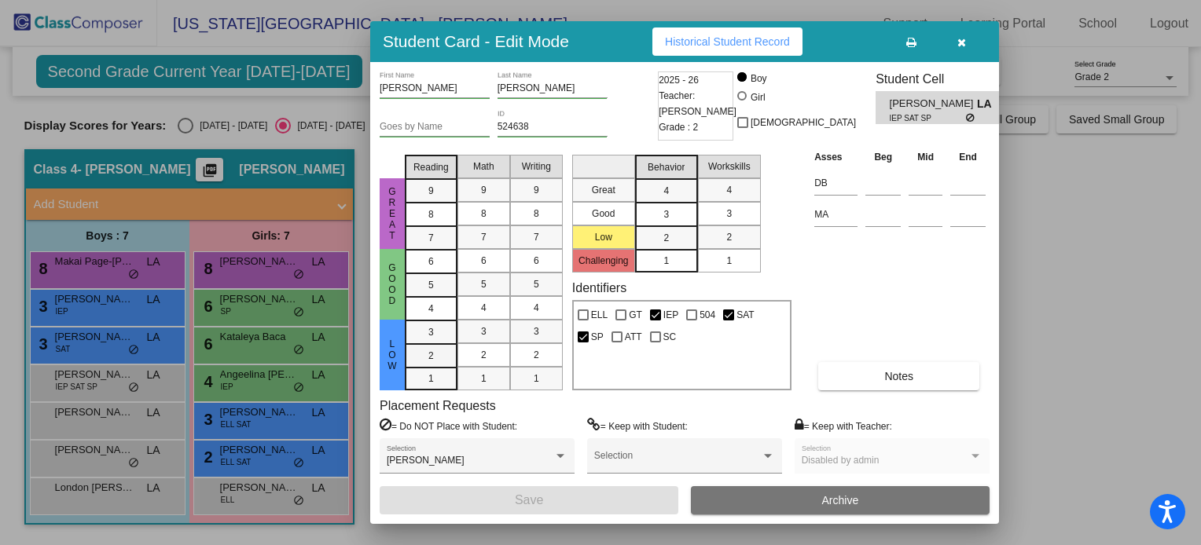
click at [431, 354] on span "2" at bounding box center [431, 356] width 6 height 14
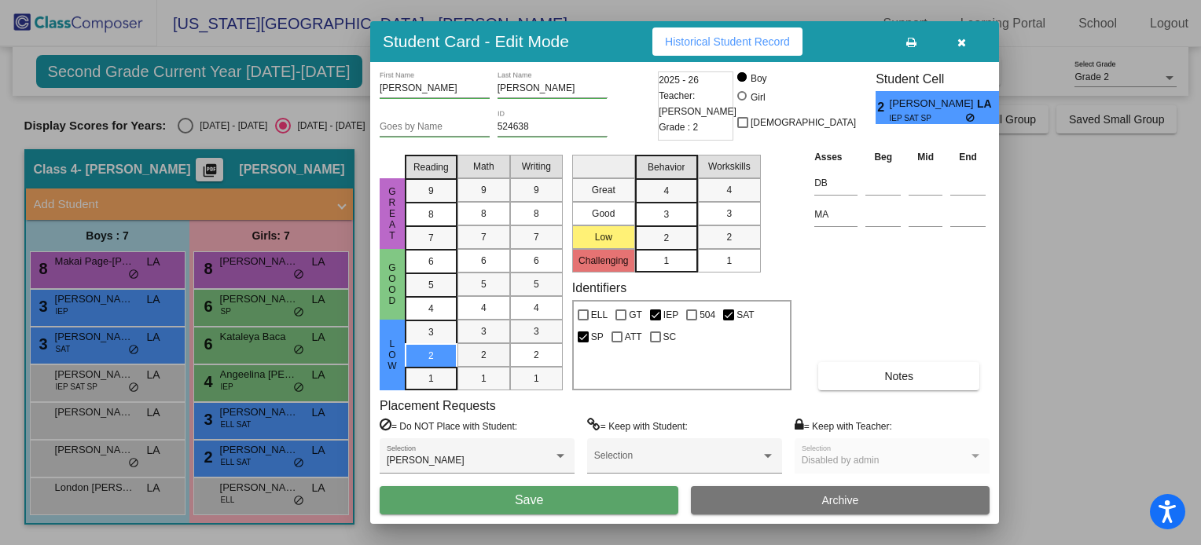
click at [483, 361] on span "2" at bounding box center [484, 355] width 6 height 14
click at [545, 361] on div "2" at bounding box center [536, 355] width 31 height 24
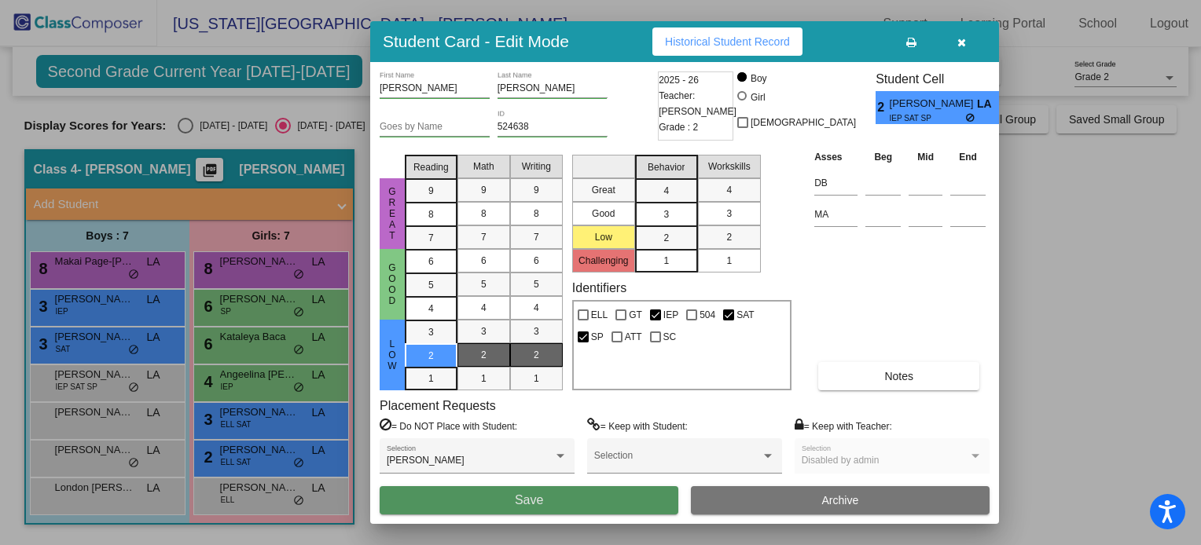
click at [439, 505] on button "Save" at bounding box center [529, 500] width 299 height 28
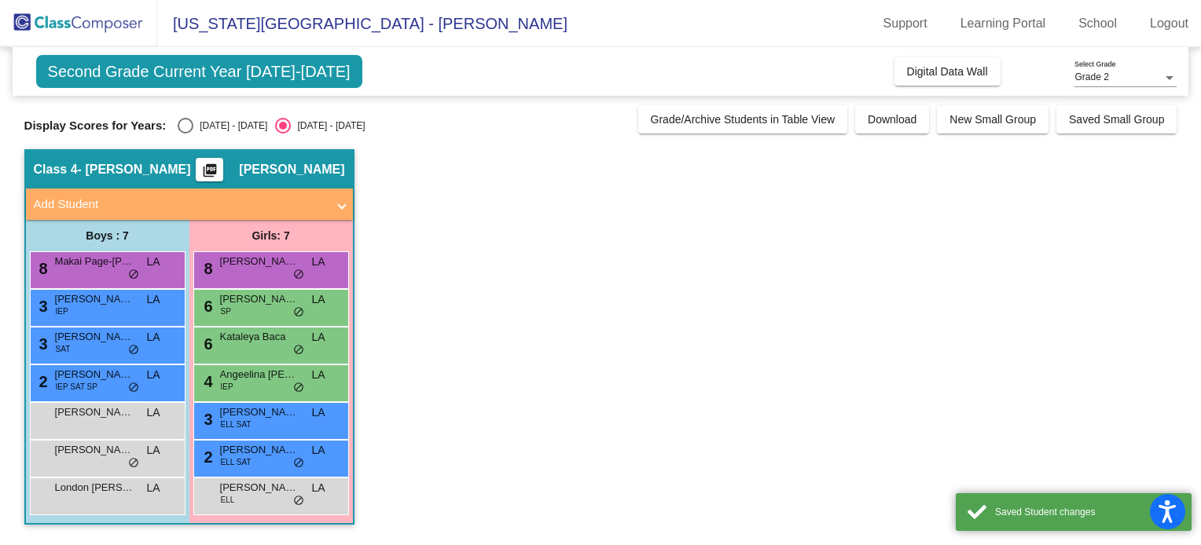
click at [97, 405] on span "[PERSON_NAME]" at bounding box center [94, 413] width 79 height 16
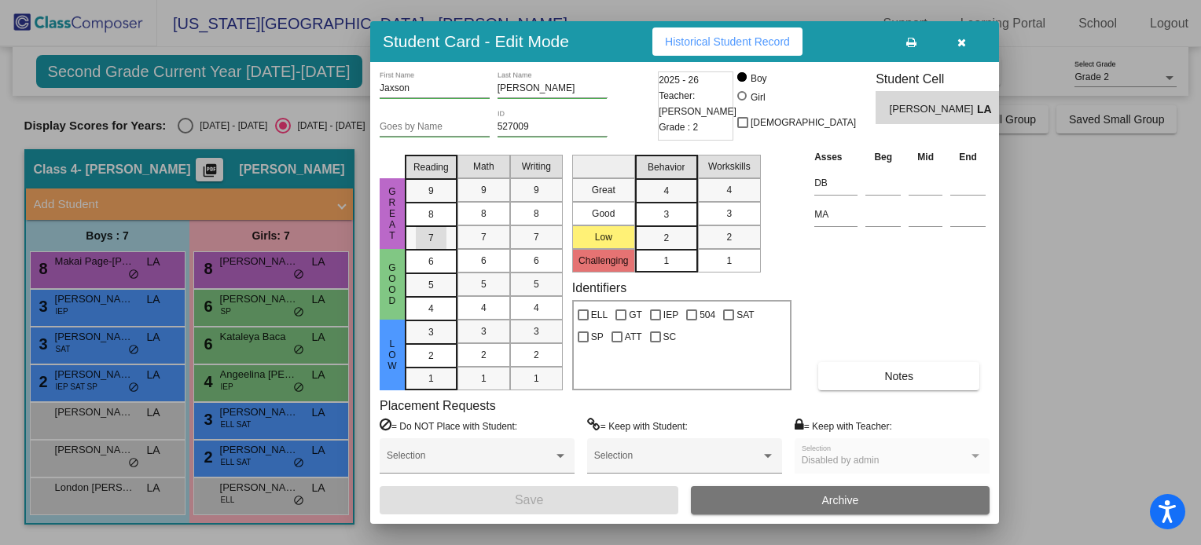
click at [428, 244] on span "7" at bounding box center [431, 238] width 6 height 14
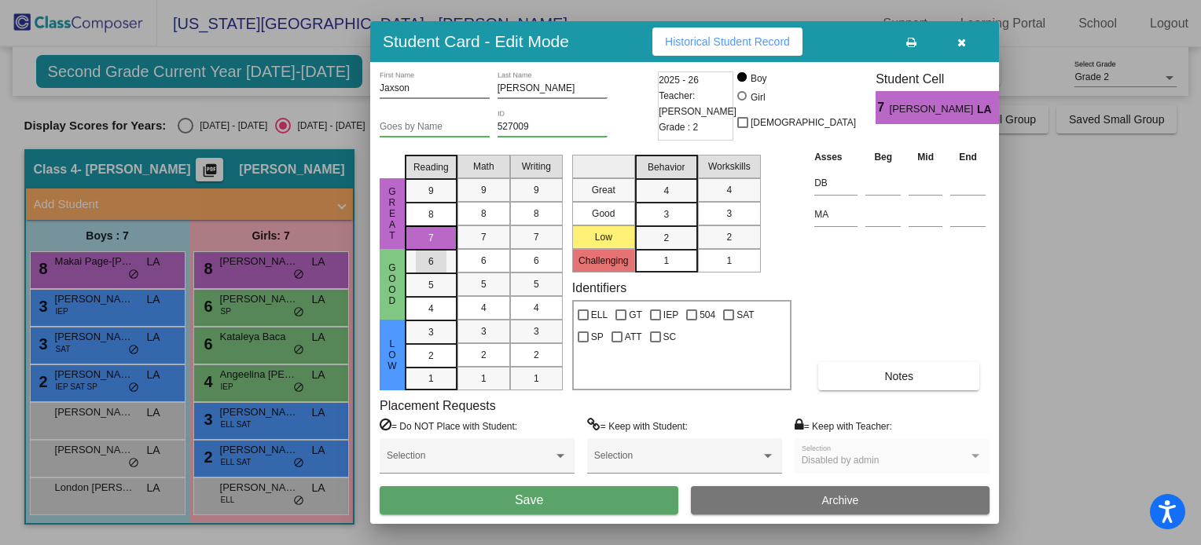
click at [429, 262] on span "6" at bounding box center [431, 262] width 6 height 14
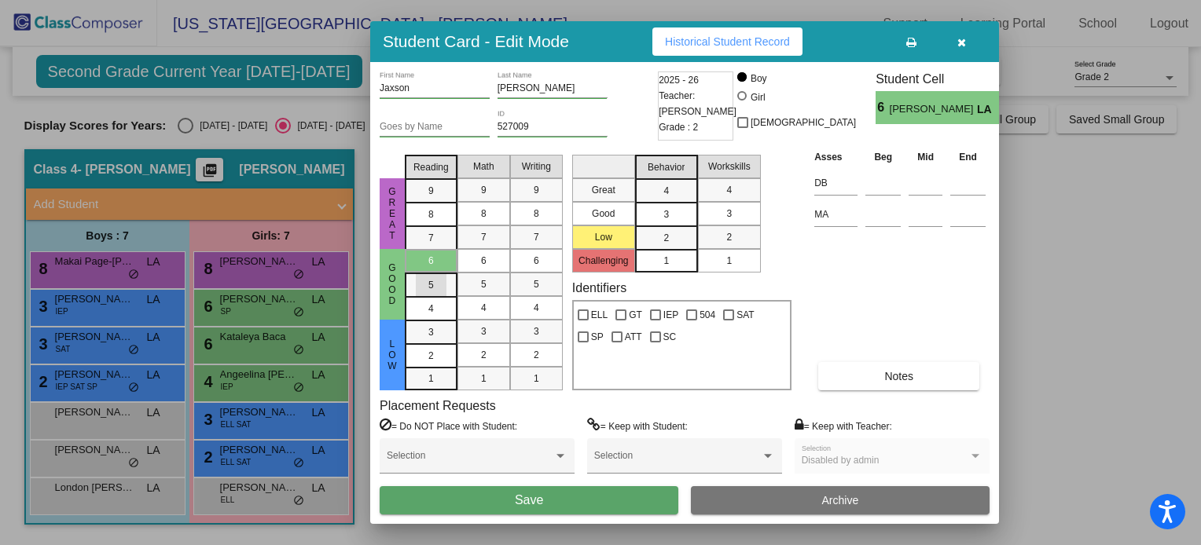
click at [435, 280] on div "5" at bounding box center [431, 286] width 31 height 24
click at [483, 241] on span "7" at bounding box center [484, 237] width 6 height 14
click at [534, 282] on span "5" at bounding box center [537, 284] width 6 height 14
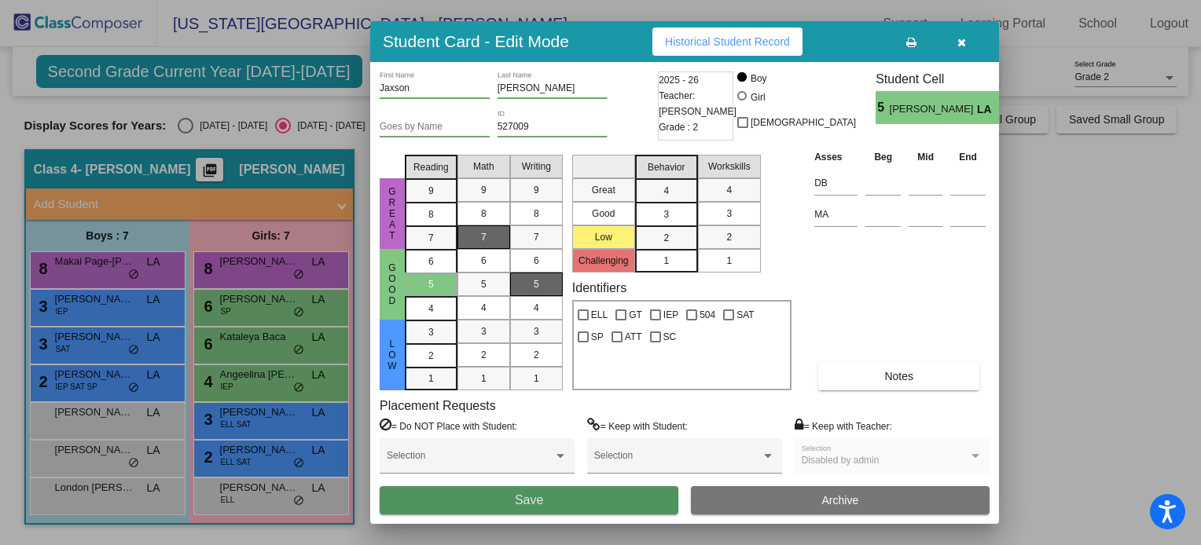
click at [442, 493] on button "Save" at bounding box center [529, 500] width 299 height 28
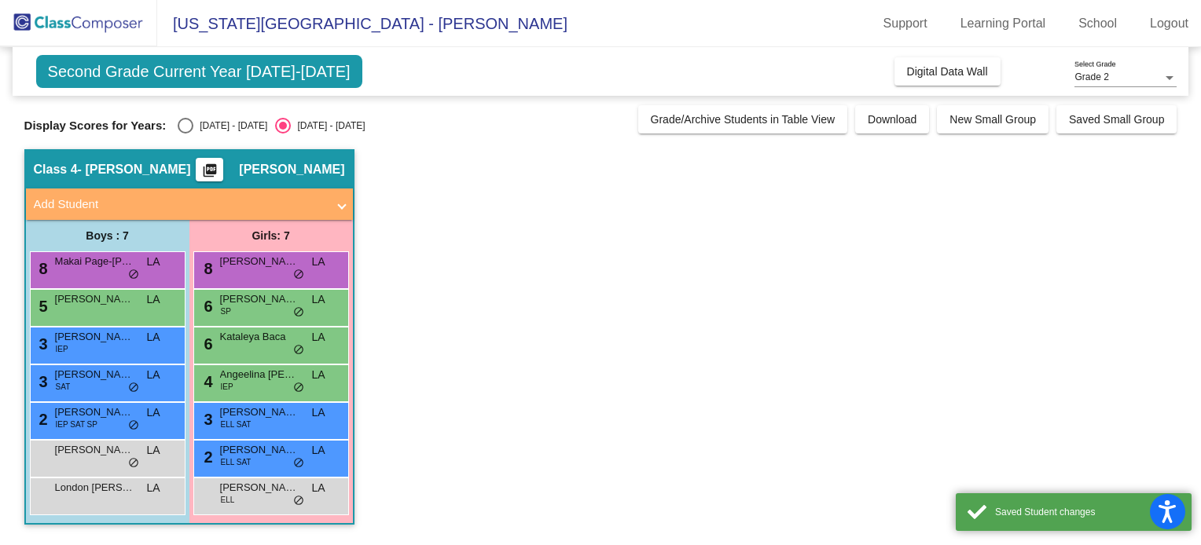
click at [99, 451] on span "[PERSON_NAME]" at bounding box center [94, 450] width 79 height 16
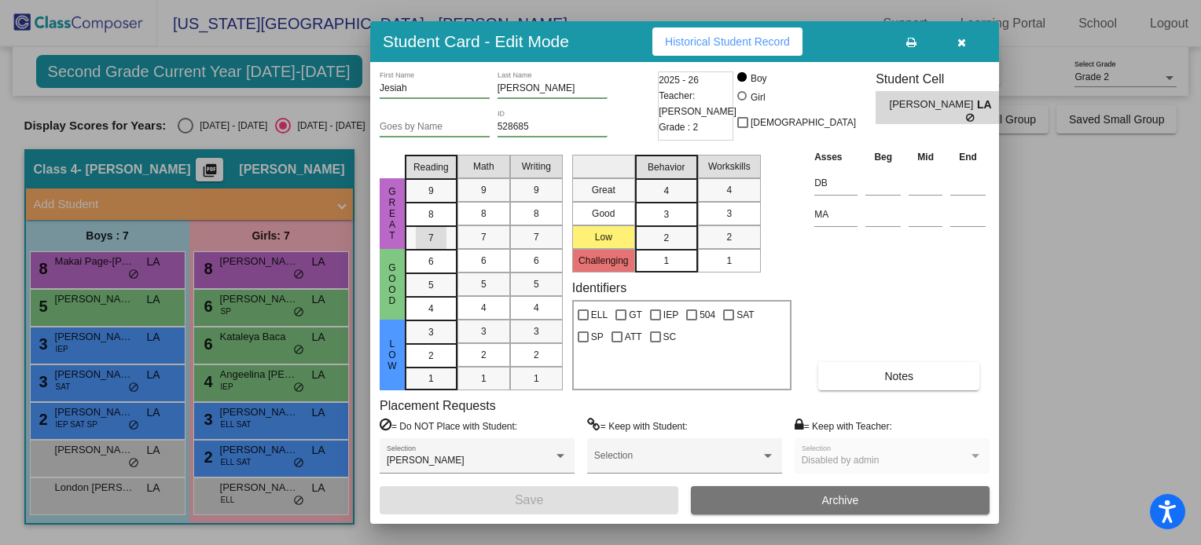
click at [428, 240] on span "7" at bounding box center [431, 238] width 6 height 14
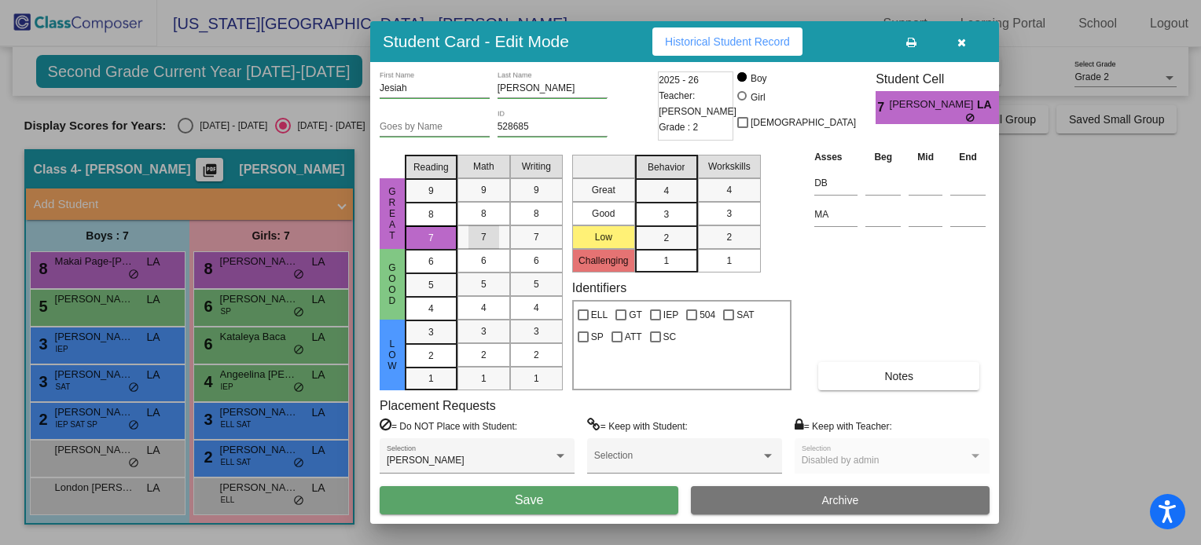
click at [461, 239] on mat-list-option "7" at bounding box center [483, 238] width 53 height 24
click at [512, 237] on mat-list-option "7" at bounding box center [536, 238] width 53 height 24
click at [443, 498] on button "Save" at bounding box center [529, 500] width 299 height 28
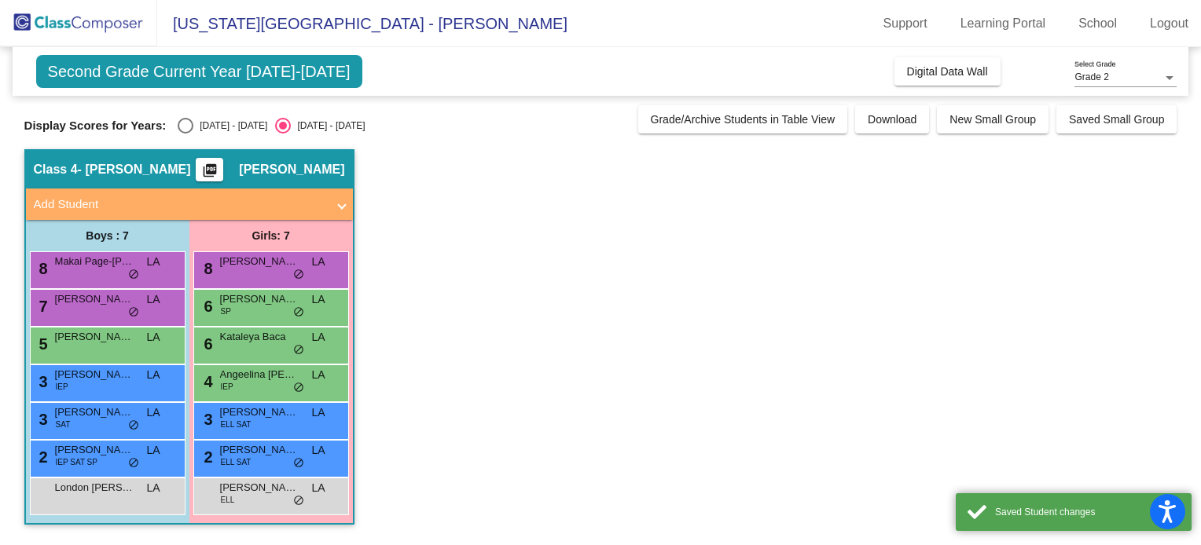
click at [105, 492] on span "London [PERSON_NAME]" at bounding box center [94, 488] width 79 height 16
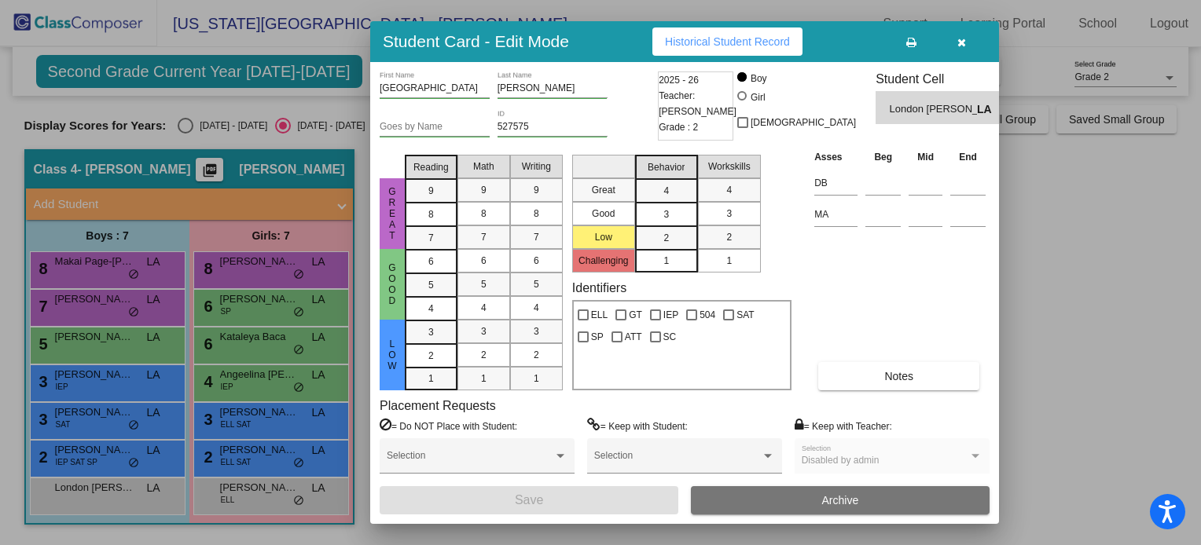
click at [427, 282] on div "5" at bounding box center [431, 286] width 31 height 24
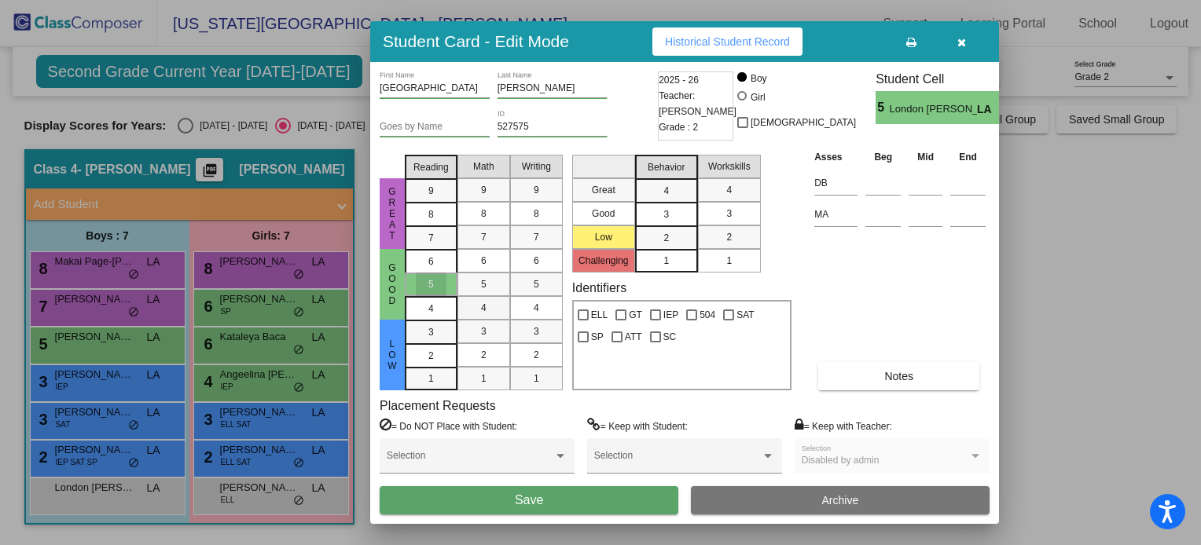
click at [482, 298] on div "4" at bounding box center [483, 308] width 31 height 24
click at [535, 291] on span "5" at bounding box center [537, 284] width 6 height 14
click at [442, 324] on div "3" at bounding box center [431, 333] width 31 height 24
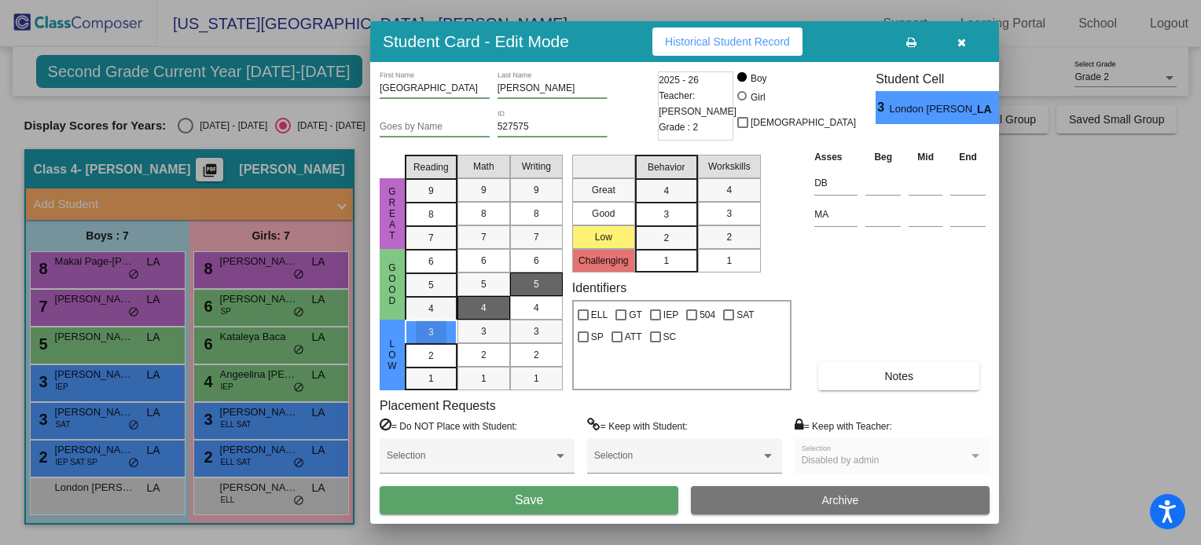
click at [431, 307] on span "4" at bounding box center [431, 309] width 6 height 14
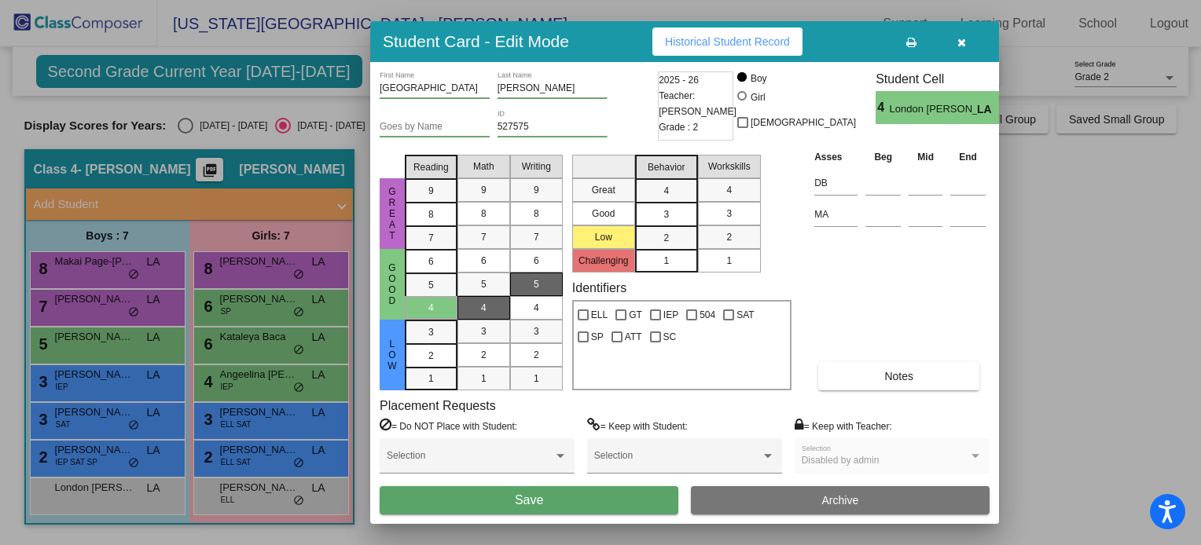
click at [494, 286] on div "5" at bounding box center [483, 285] width 31 height 24
click at [490, 301] on div "4" at bounding box center [483, 308] width 31 height 24
click at [465, 501] on button "Save" at bounding box center [529, 500] width 299 height 28
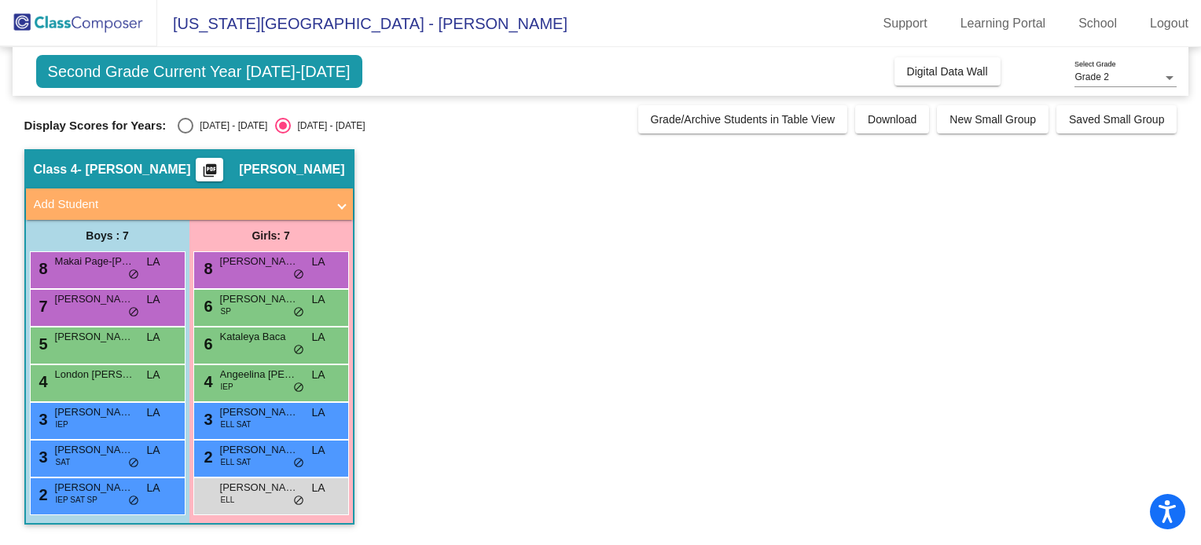
click at [1158, 27] on link "Logout" at bounding box center [1169, 23] width 64 height 25
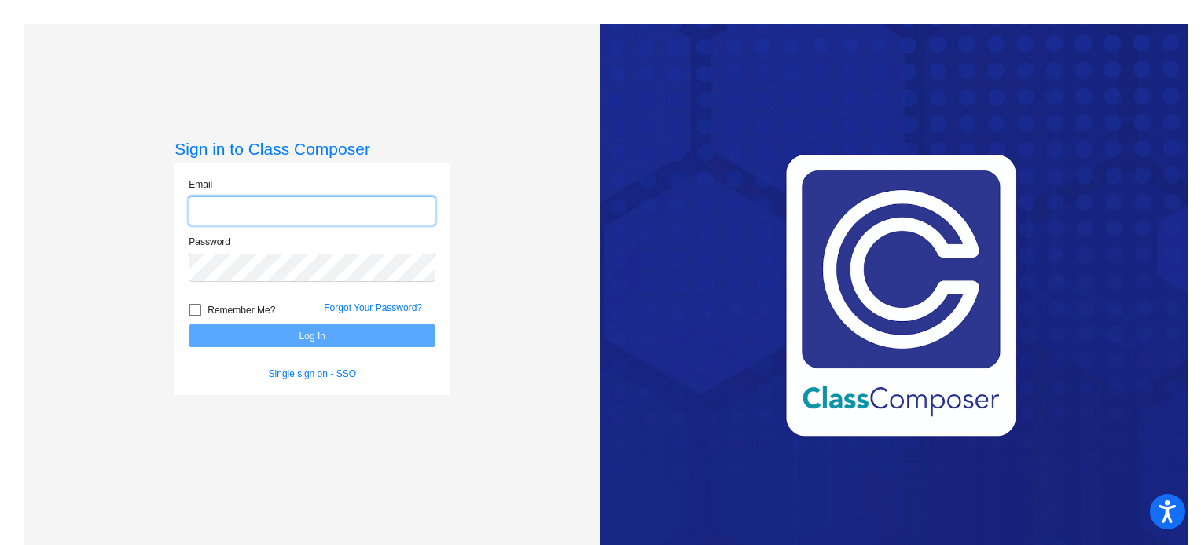
type input "[EMAIL_ADDRESS][DOMAIN_NAME]"
